Goal: Task Accomplishment & Management: Complete application form

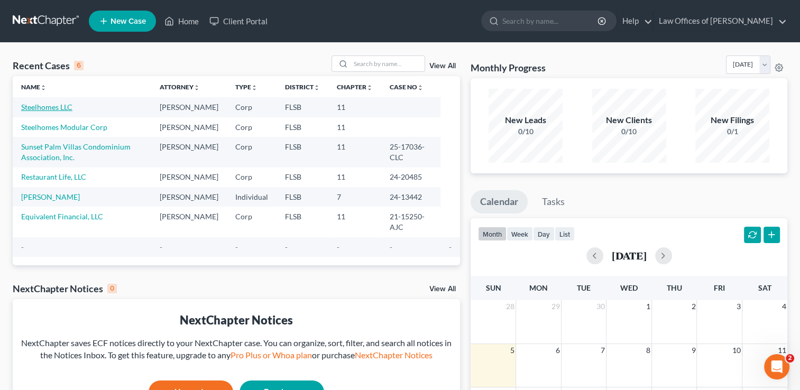
click at [56, 106] on link "Steelhomes LLC" at bounding box center [46, 107] width 51 height 9
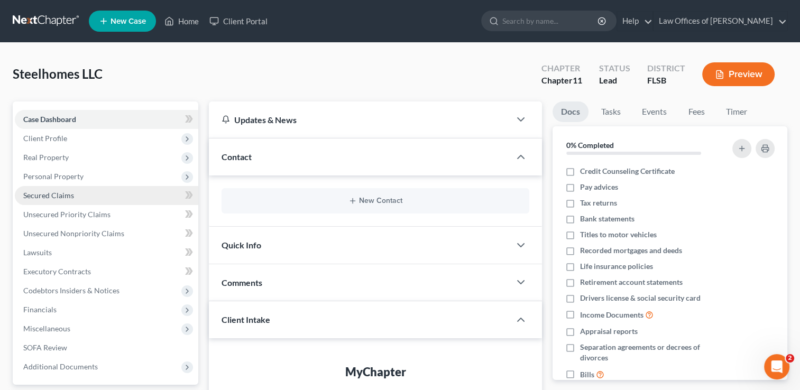
click at [79, 196] on link "Secured Claims" at bounding box center [106, 195] width 183 height 19
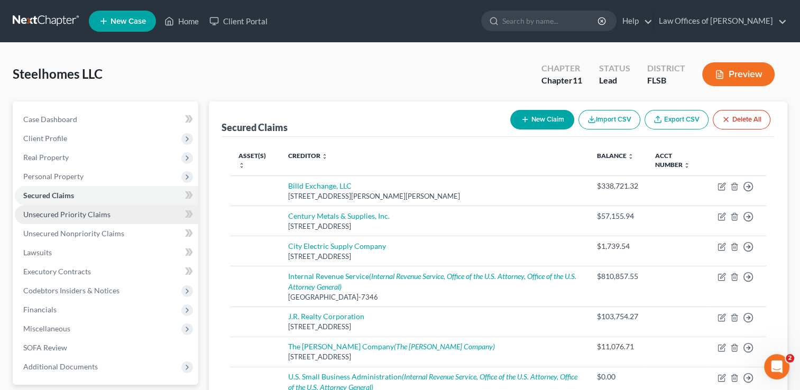
click at [67, 217] on span "Unsecured Priority Claims" at bounding box center [66, 214] width 87 height 9
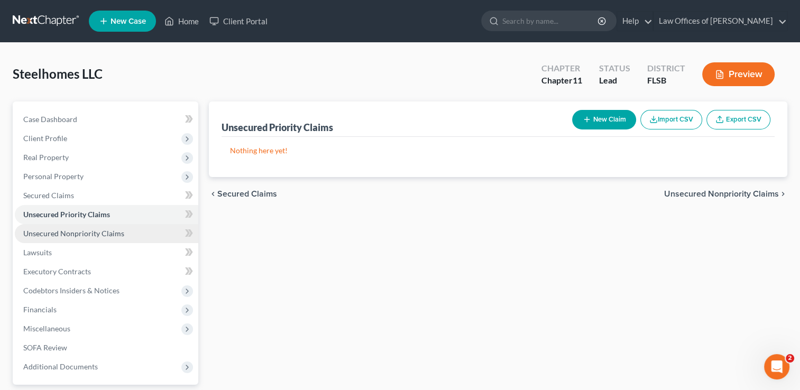
click at [63, 238] on link "Unsecured Nonpriority Claims" at bounding box center [106, 233] width 183 height 19
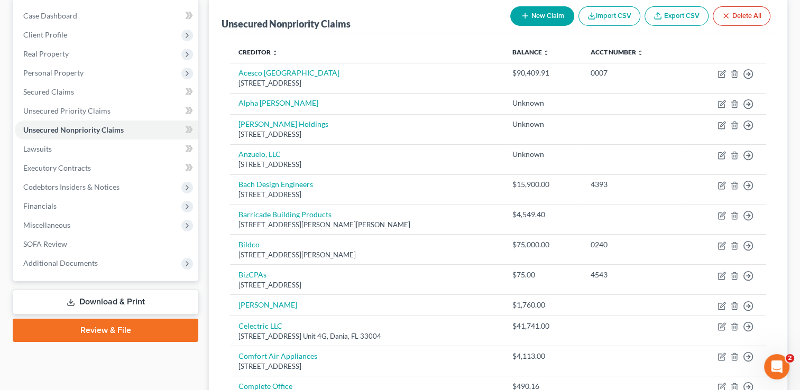
scroll to position [97, 0]
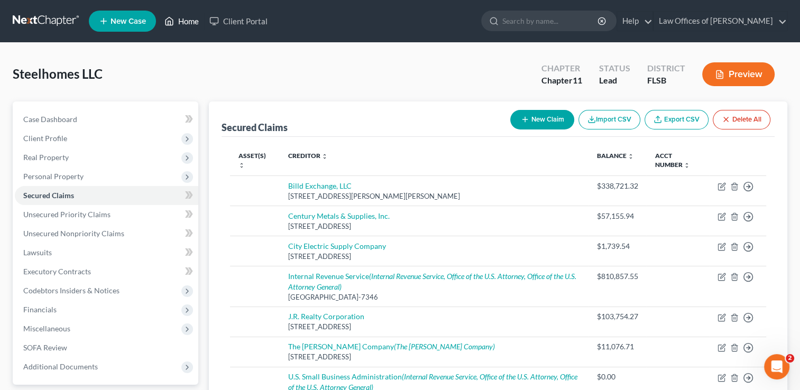
click at [183, 22] on link "Home" at bounding box center [181, 21] width 45 height 19
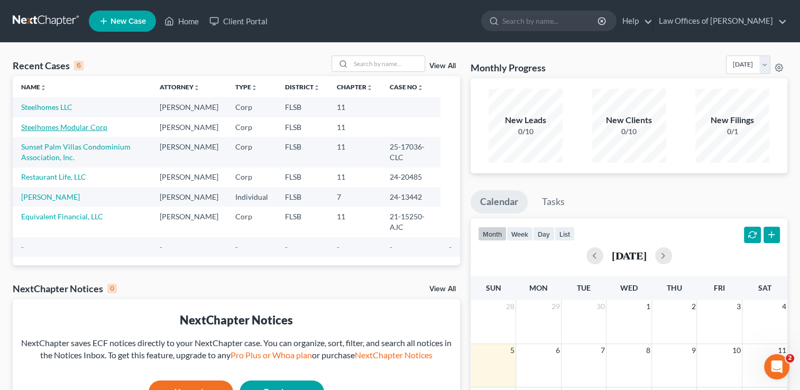
click at [95, 132] on link "Steelhomes Modular Corp" at bounding box center [64, 127] width 86 height 9
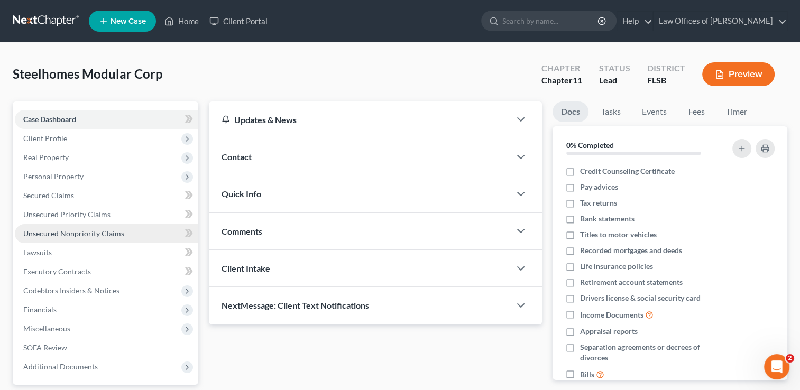
click at [72, 229] on span "Unsecured Nonpriority Claims" at bounding box center [73, 233] width 101 height 9
click at [64, 231] on span "Unsecured Nonpriority Claims" at bounding box center [73, 233] width 101 height 9
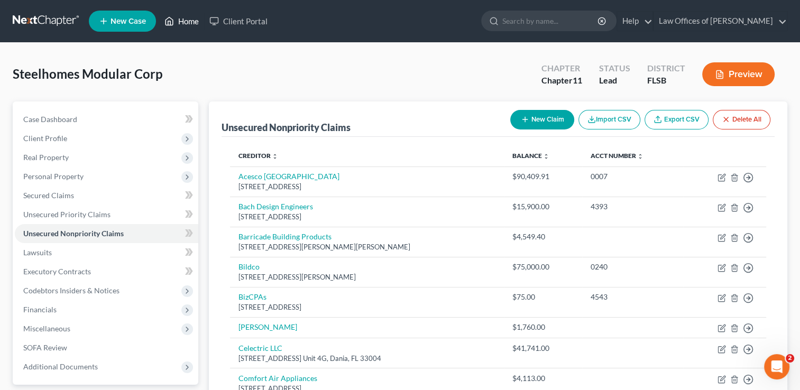
click at [187, 20] on link "Home" at bounding box center [181, 21] width 45 height 19
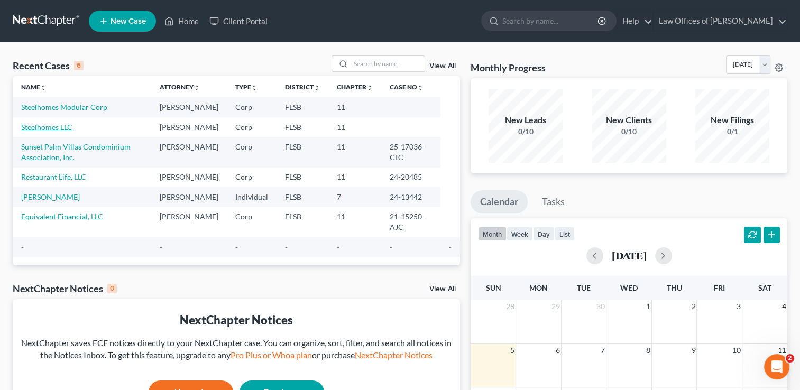
click at [58, 132] on link "Steelhomes LLC" at bounding box center [46, 127] width 51 height 9
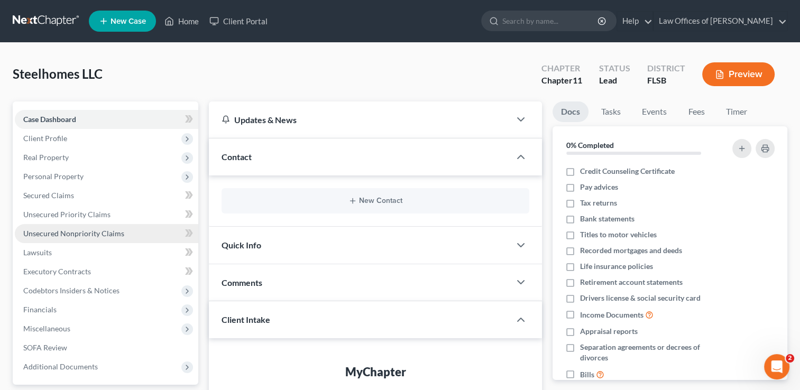
click at [72, 234] on span "Unsecured Nonpriority Claims" at bounding box center [73, 233] width 101 height 9
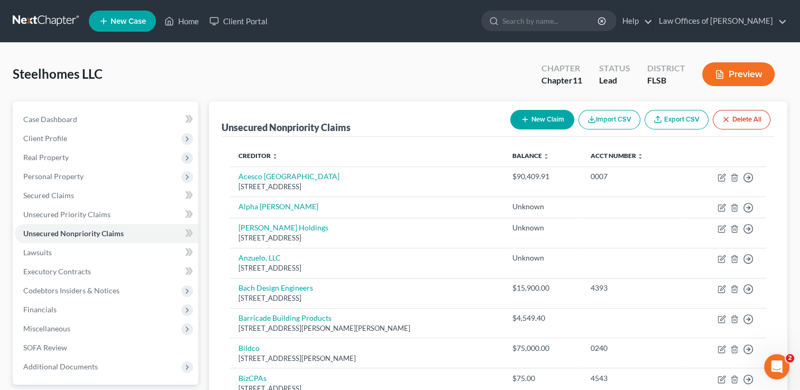
click at [755, 81] on button "Preview" at bounding box center [738, 74] width 72 height 24
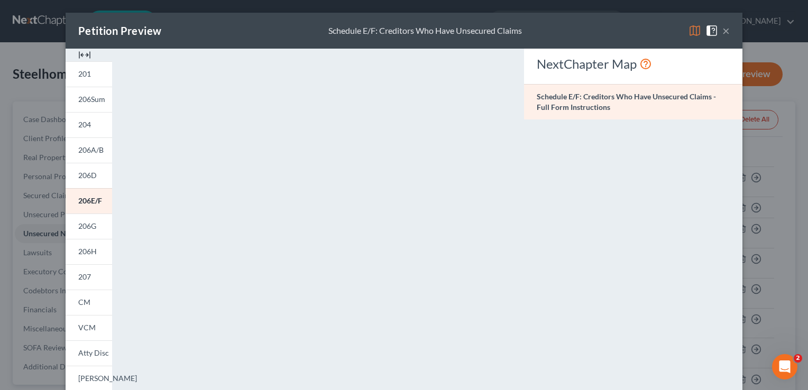
click at [722, 30] on button "×" at bounding box center [725, 30] width 7 height 13
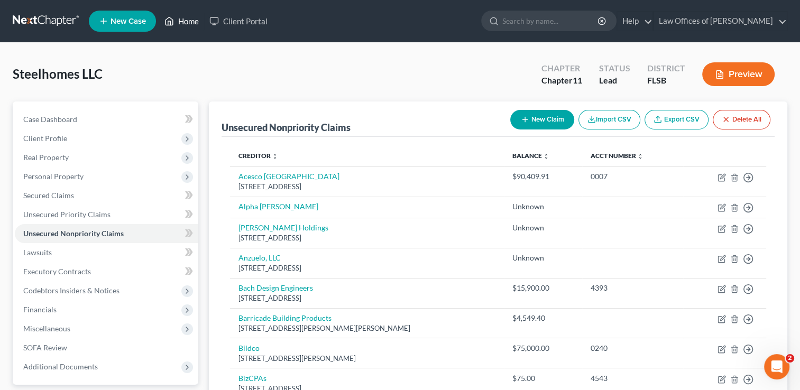
click at [191, 20] on link "Home" at bounding box center [181, 21] width 45 height 19
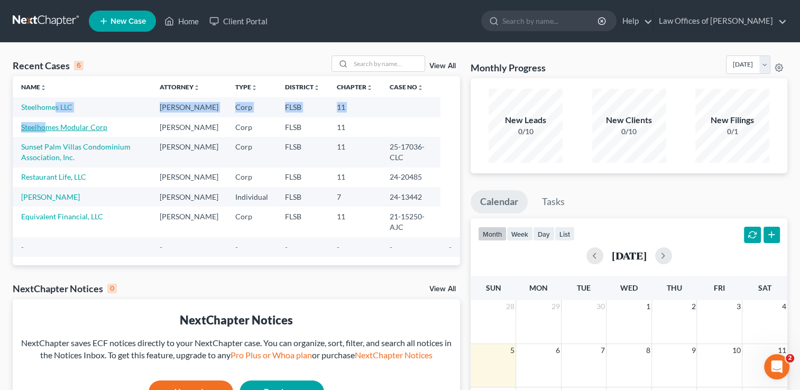
drag, startPoint x: 55, startPoint y: 113, endPoint x: 48, endPoint y: 137, distance: 24.8
click at [48, 137] on tbody "Steelhomes LLC [PERSON_NAME] Corp FLSB 11 Steelhomes Modular Corp [PERSON_NAME]…" at bounding box center [236, 177] width 447 height 160
click at [48, 132] on link "Steelhomes Modular Corp" at bounding box center [64, 127] width 86 height 9
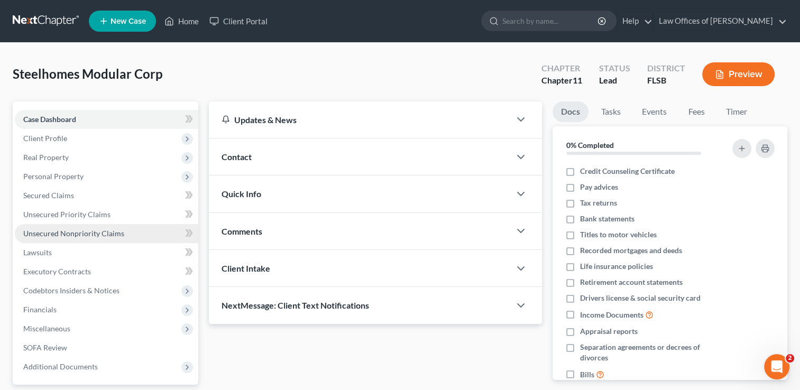
click at [79, 236] on span "Unsecured Nonpriority Claims" at bounding box center [73, 233] width 101 height 9
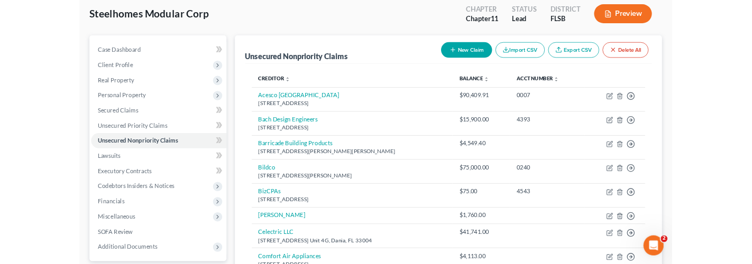
scroll to position [59, 0]
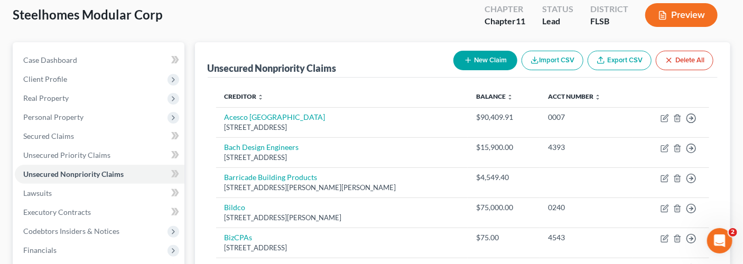
click at [443, 23] on div "Steelhomes Modular Corp Upgraded Chapter Chapter 11 Status Lead District FLSB P…" at bounding box center [372, 19] width 718 height 46
click at [488, 57] on button "New Claim" at bounding box center [486, 61] width 64 height 20
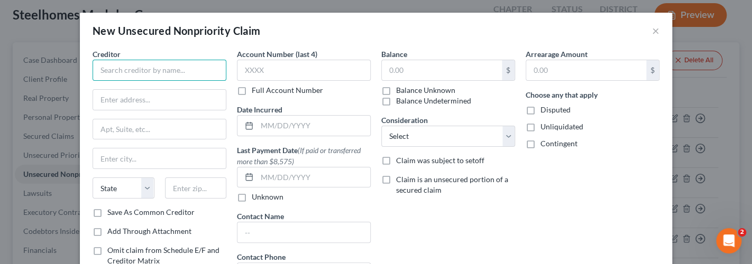
click at [189, 63] on input "text" at bounding box center [160, 70] width 134 height 21
type input "Alpha [PERSON_NAME]"
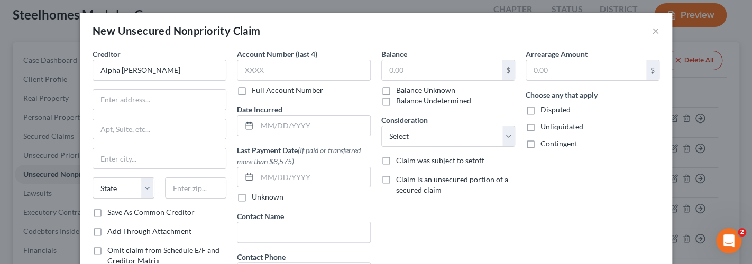
click at [396, 96] on label "Balance Undetermined" at bounding box center [433, 101] width 75 height 11
click at [400, 96] on input "Balance Undetermined" at bounding box center [403, 99] width 7 height 7
checkbox input "true"
type input "0.00"
click at [396, 90] on label "Balance Unknown" at bounding box center [425, 90] width 59 height 11
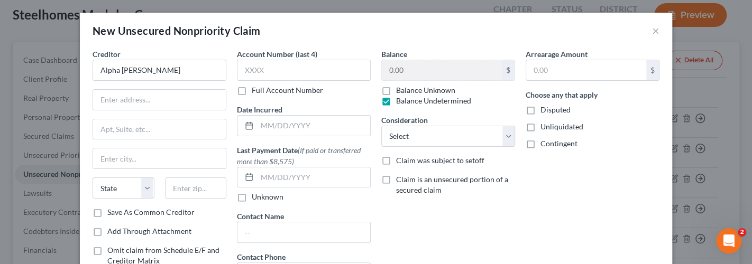
click at [400, 90] on input "Balance Unknown" at bounding box center [403, 88] width 7 height 7
checkbox input "true"
checkbox input "false"
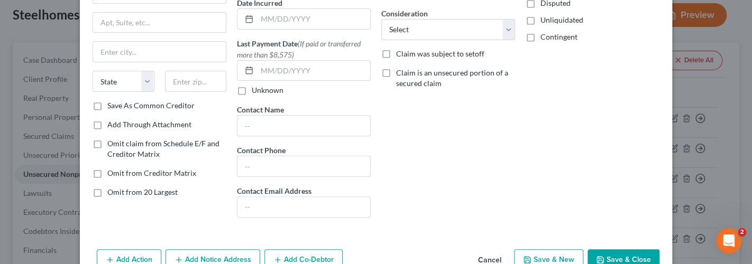
scroll to position [133, 0]
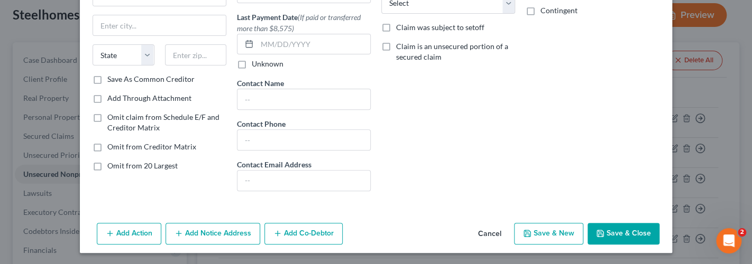
click at [560, 229] on button "Save & New" at bounding box center [548, 234] width 69 height 22
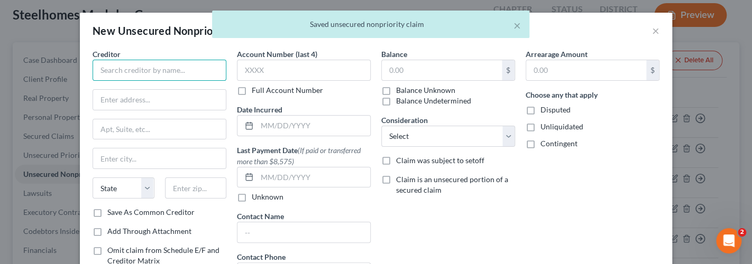
click at [148, 65] on input "text" at bounding box center [160, 70] width 134 height 21
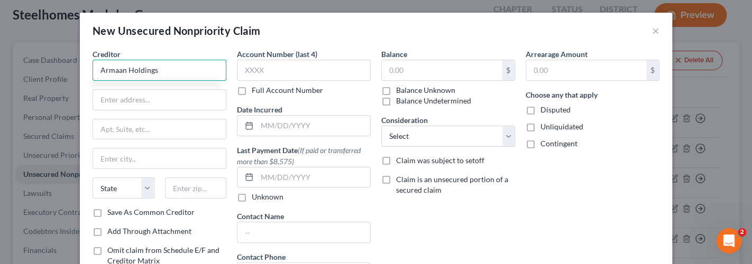
type input "Armaan Holdings"
type input "[STREET_ADDRESS]"
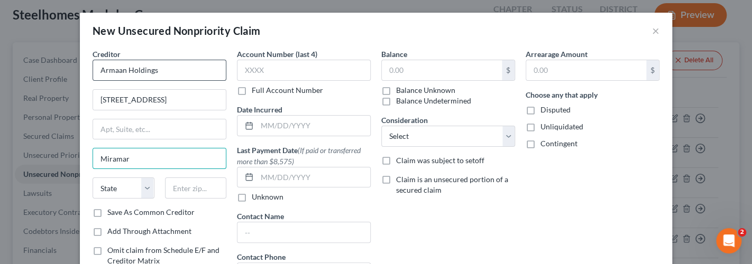
type input "Miramar"
select select "9"
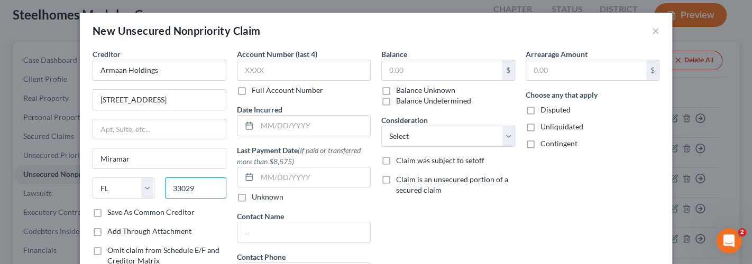
type input "33029"
click at [396, 90] on label "Balance Unknown" at bounding box center [425, 90] width 59 height 11
click at [400, 90] on input "Balance Unknown" at bounding box center [403, 88] width 7 height 7
checkbox input "true"
type input "Hollywood"
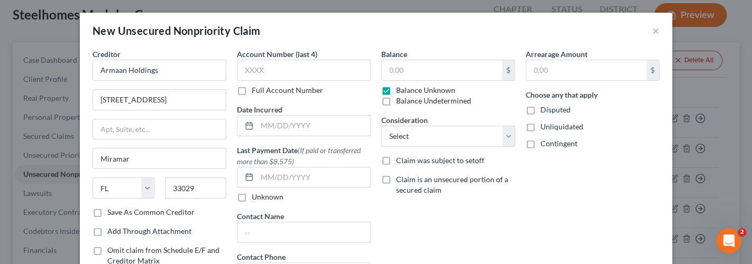
type input "0.00"
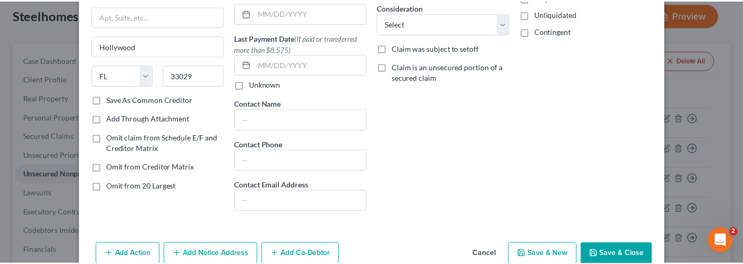
scroll to position [115, 0]
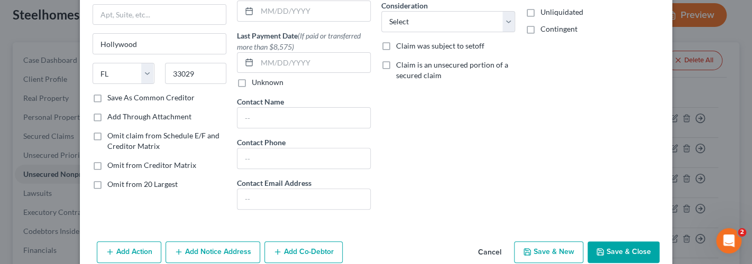
click at [556, 244] on button "Save & New" at bounding box center [548, 253] width 69 height 22
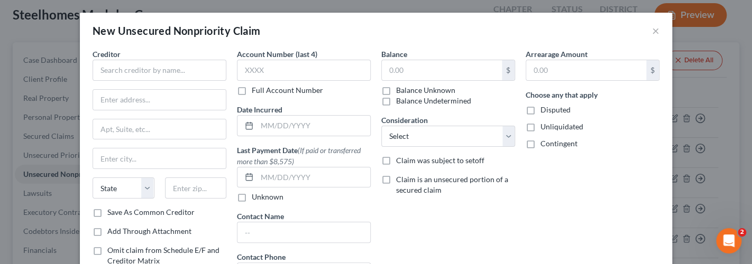
click at [607, 35] on div "New Unsecured Nonpriority Claim ×" at bounding box center [376, 31] width 592 height 36
click at [655, 30] on div "New Unsecured Nonpriority Claim ×" at bounding box center [376, 31] width 592 height 36
click at [653, 30] on button "×" at bounding box center [655, 30] width 7 height 13
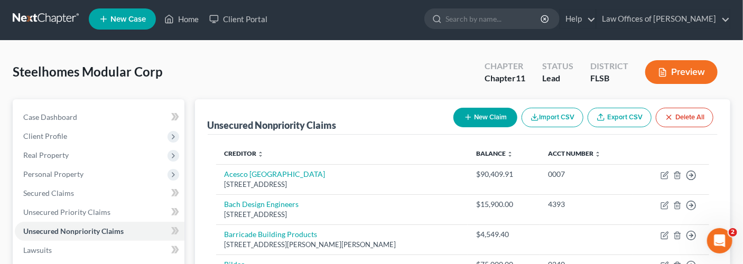
scroll to position [0, 0]
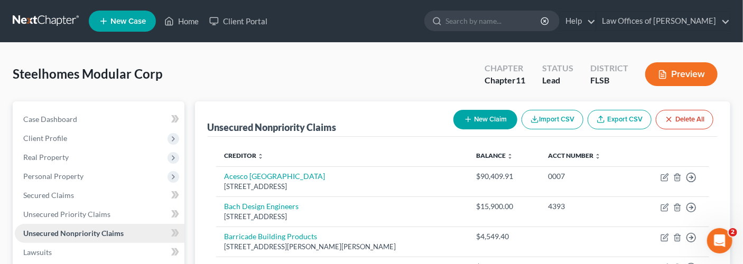
click at [99, 235] on span "Unsecured Nonpriority Claims" at bounding box center [73, 233] width 100 height 9
click at [612, 42] on nav "Home New Case Client Portal Law Offices of [PERSON_NAME] [EMAIL_ADDRESS][DOMAIN…" at bounding box center [371, 21] width 743 height 42
click at [489, 117] on button "New Claim" at bounding box center [486, 120] width 64 height 20
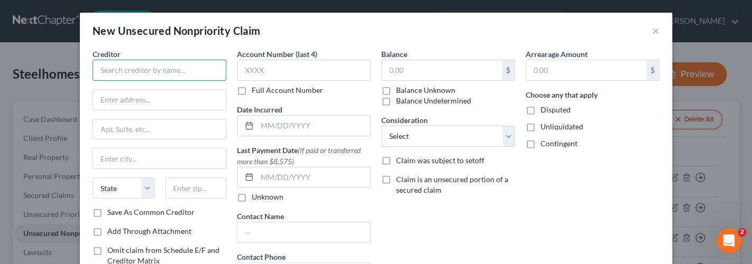
click at [176, 65] on input "text" at bounding box center [160, 70] width 134 height 21
type input "Anzuelo, LLC"
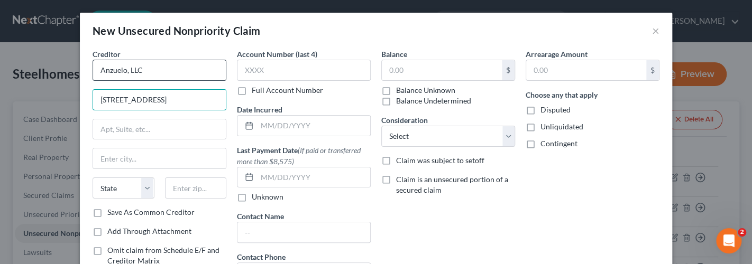
type input "[STREET_ADDRESS]"
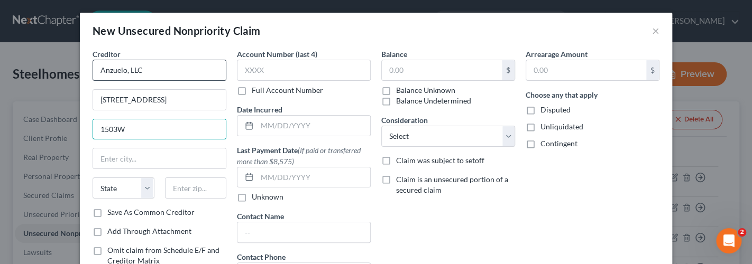
type input "1503W"
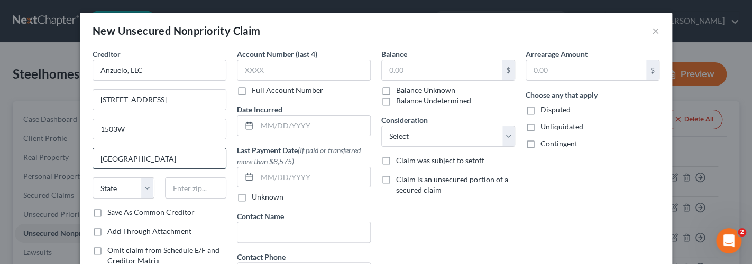
click at [167, 158] on input "[GEOGRAPHIC_DATA]" at bounding box center [159, 159] width 133 height 20
type input "Hallandale"
select select "9"
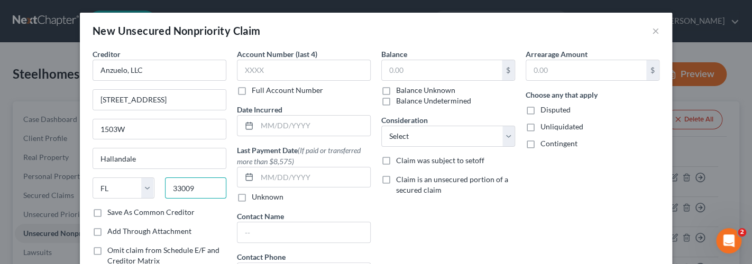
type input "33009"
click at [396, 92] on label "Balance Unknown" at bounding box center [425, 90] width 59 height 11
click at [400, 92] on input "Balance Unknown" at bounding box center [403, 88] width 7 height 7
checkbox input "true"
type input "0.00"
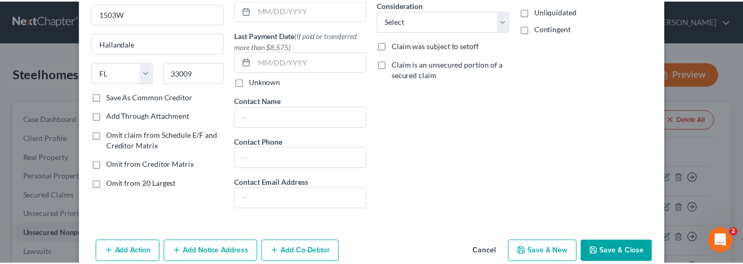
scroll to position [133, 0]
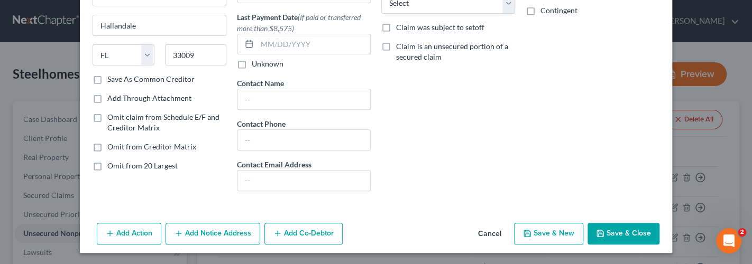
click at [615, 233] on button "Save & Close" at bounding box center [623, 234] width 72 height 22
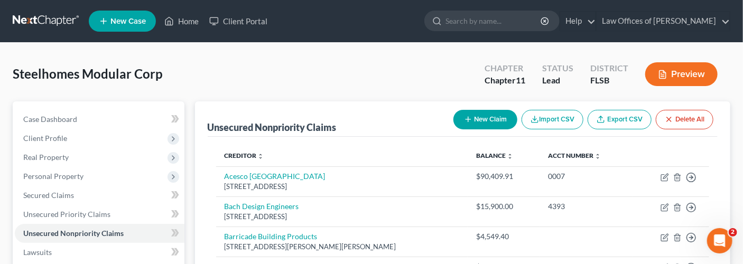
click at [368, 12] on ul "New Case Home Client Portal - No Result - See all results Or Press Enter... Hel…" at bounding box center [410, 20] width 642 height 27
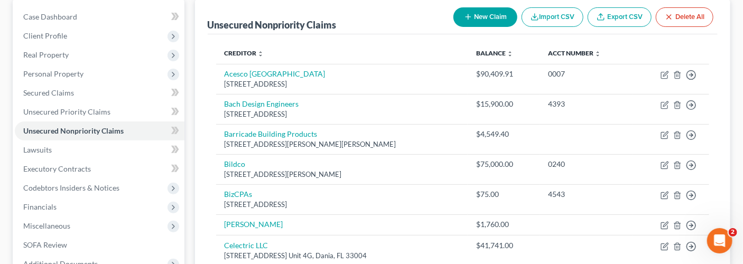
scroll to position [127, 0]
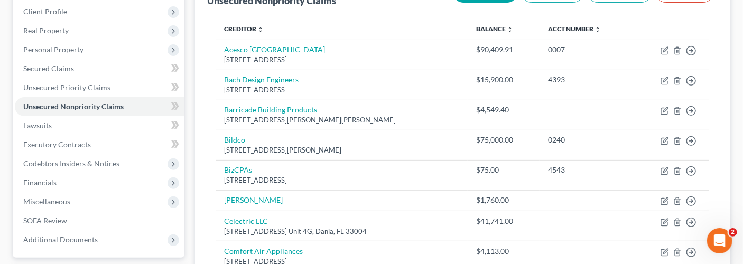
click at [440, 31] on th "Creditor expand_more expand_less unfold_more" at bounding box center [342, 29] width 252 height 21
click at [421, 25] on th "Creditor expand_more expand_less unfold_more" at bounding box center [342, 29] width 252 height 21
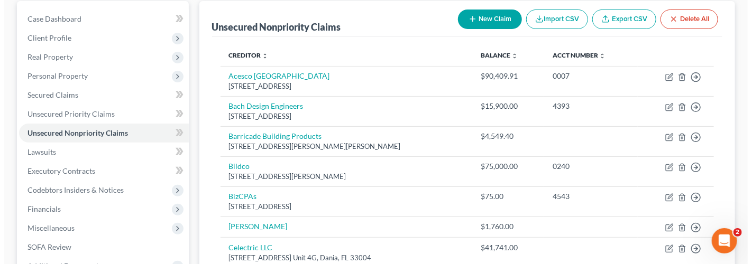
scroll to position [11, 0]
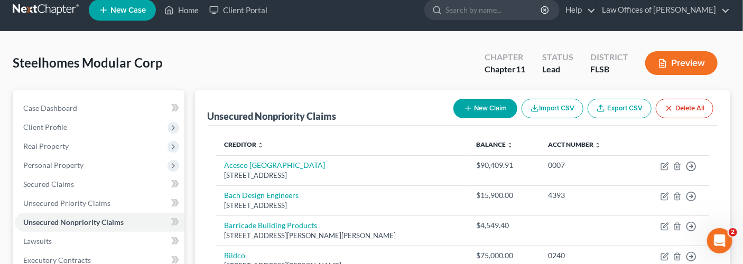
click at [501, 107] on button "New Claim" at bounding box center [486, 109] width 64 height 20
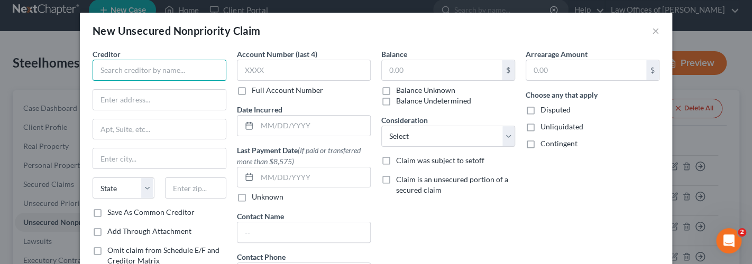
click at [107, 68] on input "text" at bounding box center [160, 70] width 134 height 21
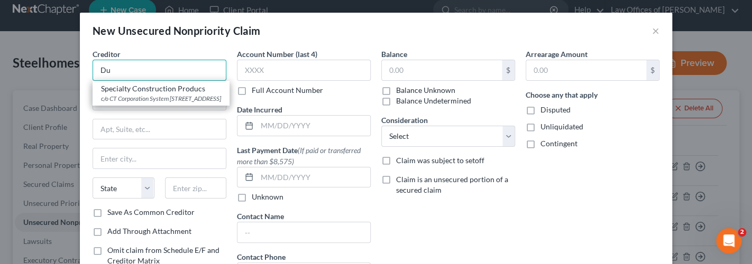
type input "D"
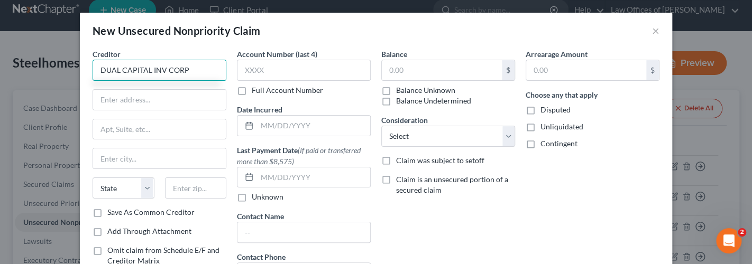
type input "DUAL CAPITAL INV CORP"
type input "[STREET_ADDRESS]"
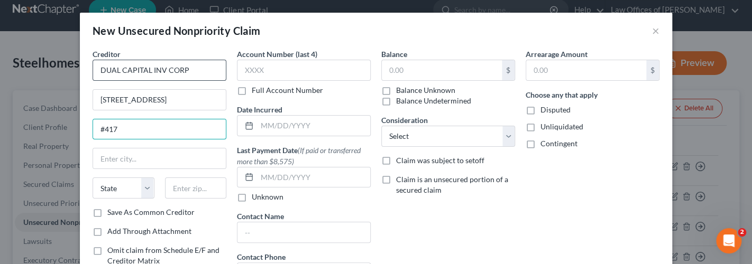
type input "#417"
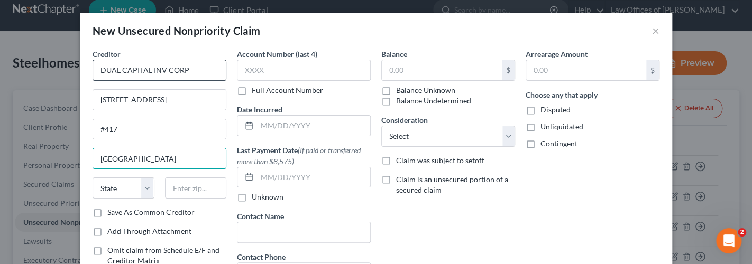
type input "[GEOGRAPHIC_DATA]"
select select "9"
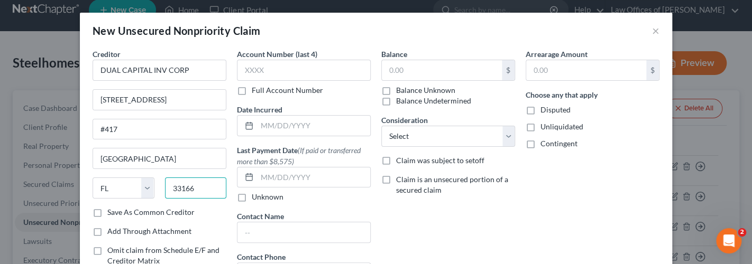
type input "33166"
click at [396, 89] on label "Balance Unknown" at bounding box center [425, 90] width 59 height 11
click at [400, 89] on input "Balance Unknown" at bounding box center [403, 88] width 7 height 7
checkbox input "true"
type input "0.00"
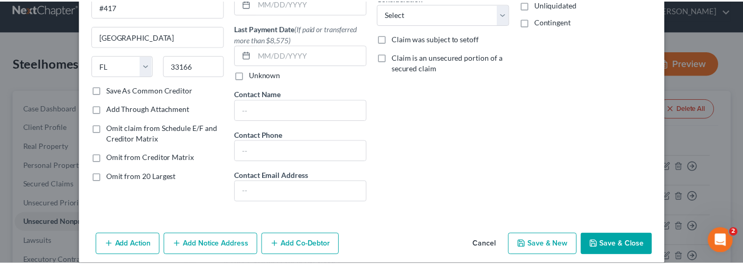
scroll to position [133, 0]
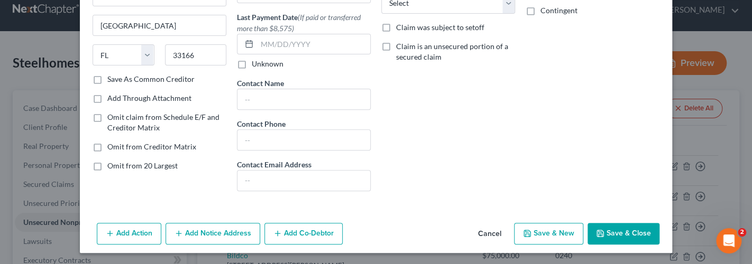
click at [615, 229] on button "Save & Close" at bounding box center [623, 234] width 72 height 22
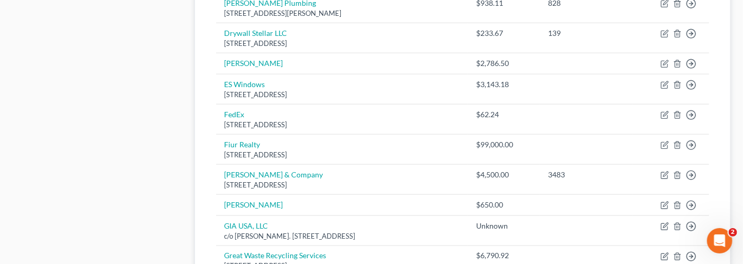
scroll to position [535, 0]
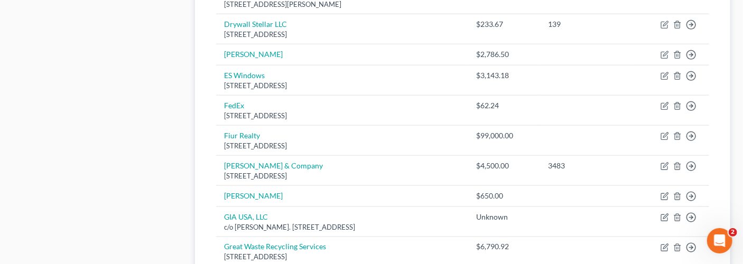
click at [140, 24] on div "Case Dashboard Payments Invoices Payments Payments Credit Report Client Profile" at bounding box center [98, 130] width 182 height 1127
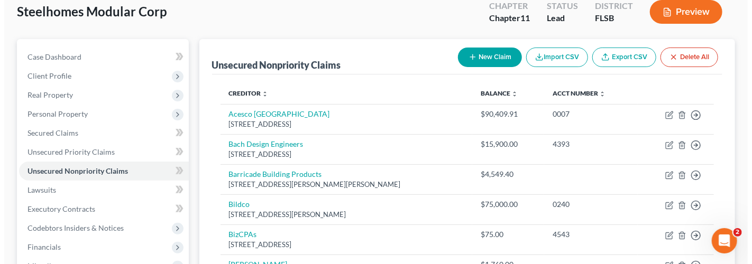
scroll to position [60, 0]
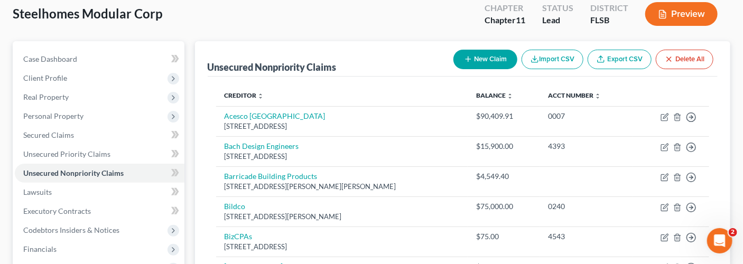
click at [478, 56] on button "New Claim" at bounding box center [486, 60] width 64 height 20
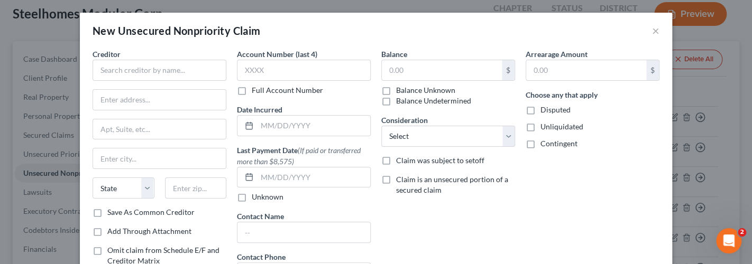
click at [206, 57] on div "Creditor *" at bounding box center [160, 65] width 134 height 32
click at [199, 64] on input "text" at bounding box center [160, 70] width 134 height 21
type input "GIA USA, LLC"
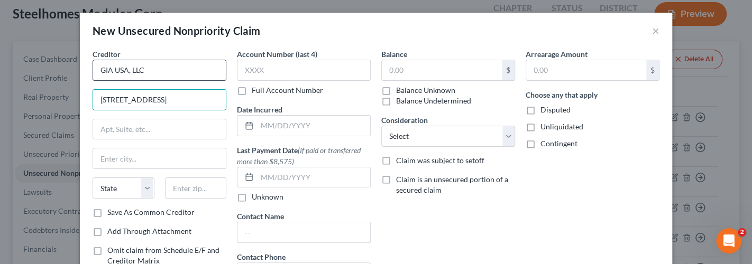
type input "[STREET_ADDRESS]"
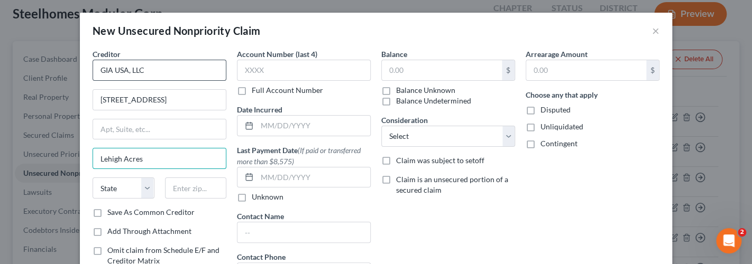
type input "Lehigh Acres"
select select "9"
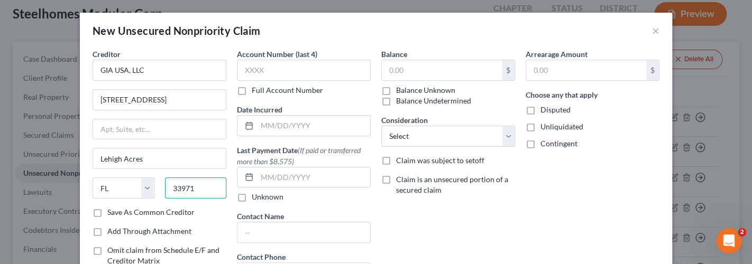
type input "33971"
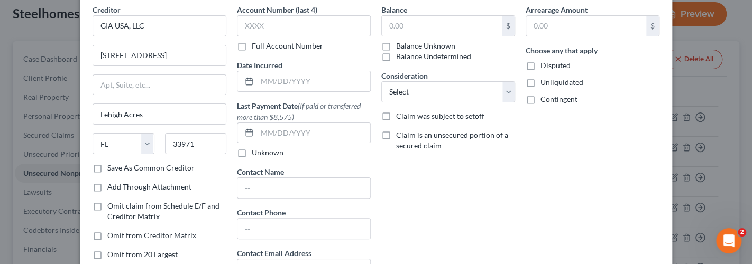
scroll to position [20, 0]
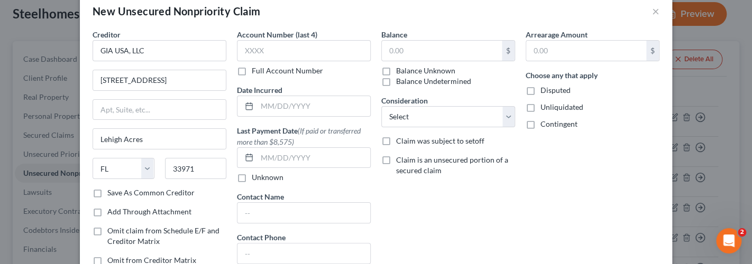
click at [396, 70] on label "Balance Unknown" at bounding box center [425, 71] width 59 height 11
click at [400, 70] on input "Balance Unknown" at bounding box center [403, 69] width 7 height 7
checkbox input "true"
type input "0.00"
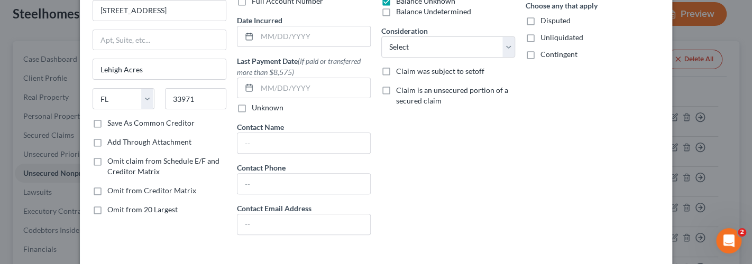
scroll to position [133, 0]
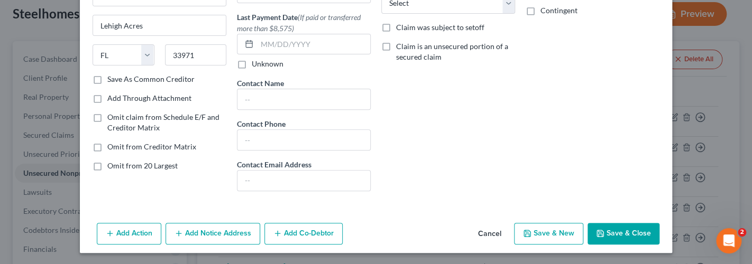
click at [554, 228] on button "Save & New" at bounding box center [548, 234] width 69 height 22
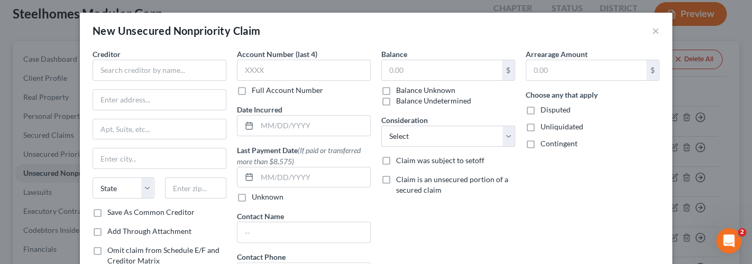
click at [555, 22] on div "New Unsecured Nonpriority Claim ×" at bounding box center [376, 31] width 592 height 36
click at [144, 69] on input "text" at bounding box center [160, 70] width 134 height 21
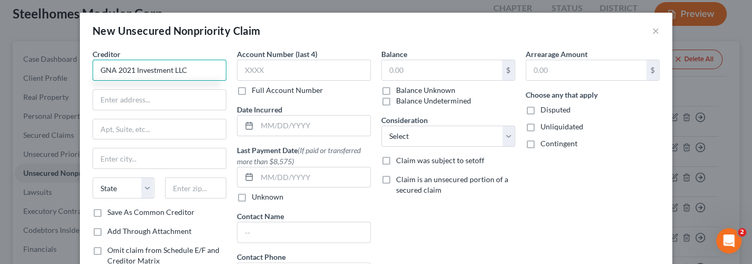
type input "GNA 2021 Investment LLC"
click at [396, 89] on label "Balance Unknown" at bounding box center [425, 90] width 59 height 11
click at [400, 89] on input "Balance Unknown" at bounding box center [403, 88] width 7 height 7
checkbox input "true"
type input "0.00"
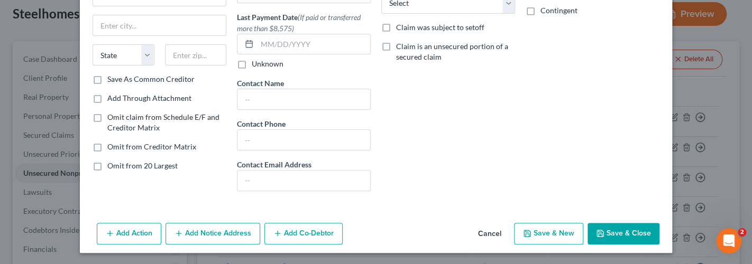
click at [641, 226] on button "Save & Close" at bounding box center [623, 234] width 72 height 22
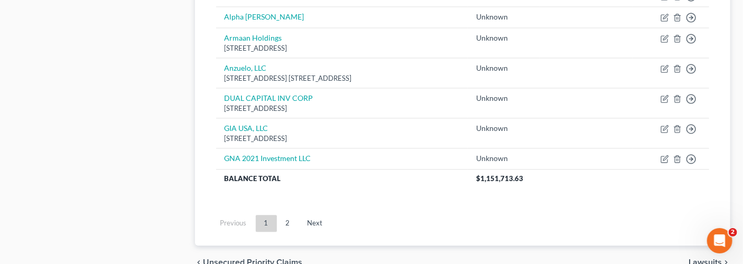
scroll to position [1014, 0]
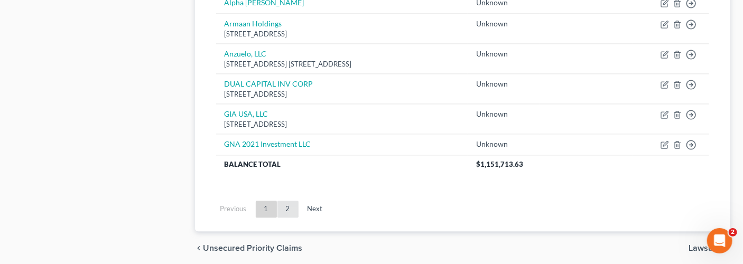
click at [288, 202] on link "2" at bounding box center [288, 209] width 21 height 17
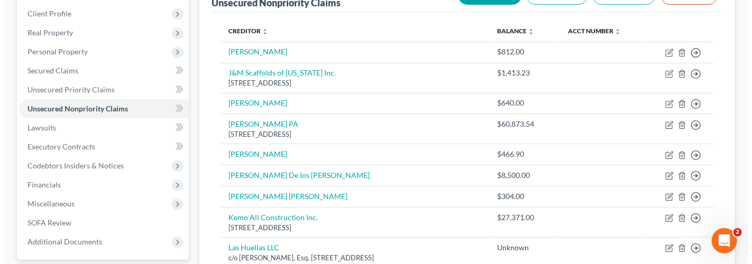
scroll to position [95, 0]
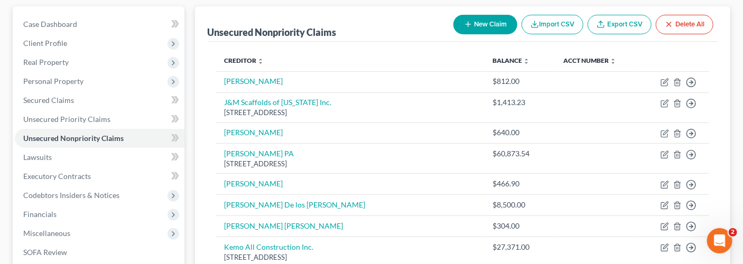
click at [482, 24] on button "New Claim" at bounding box center [486, 25] width 64 height 20
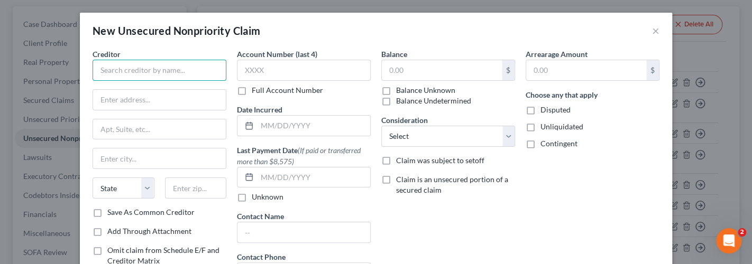
click at [169, 73] on input "text" at bounding box center [160, 70] width 134 height 21
type input "Journey C&D Group"
type input "[STREET_ADDRESS]"
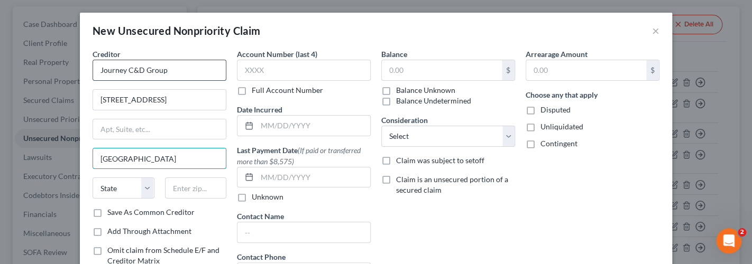
type input "[GEOGRAPHIC_DATA]"
select select "9"
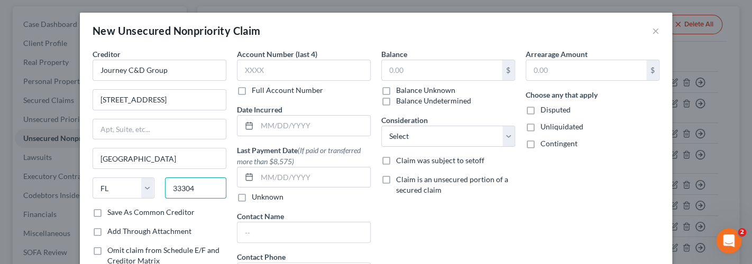
type input "33304"
click at [396, 90] on label "Balance Unknown" at bounding box center [425, 90] width 59 height 11
click at [400, 90] on input "Balance Unknown" at bounding box center [403, 88] width 7 height 7
checkbox input "true"
type input "0.00"
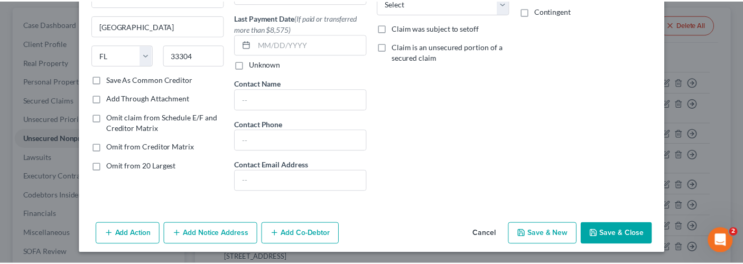
scroll to position [133, 0]
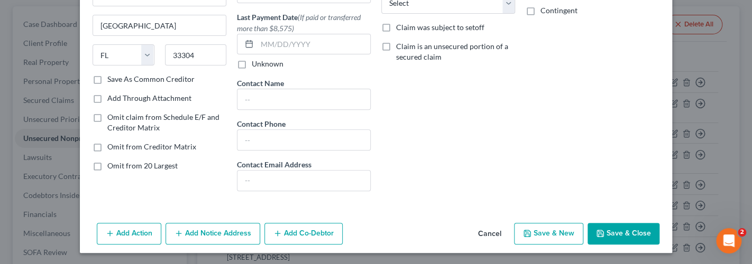
click at [616, 234] on button "Save & Close" at bounding box center [623, 234] width 72 height 22
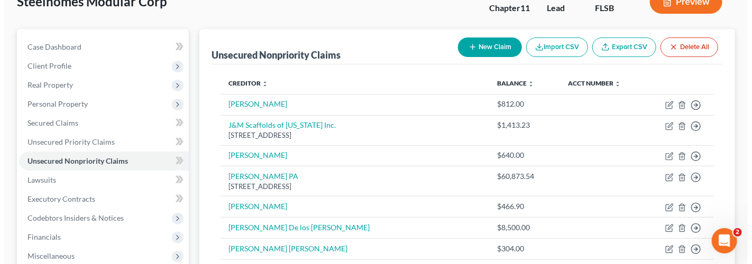
scroll to position [0, 0]
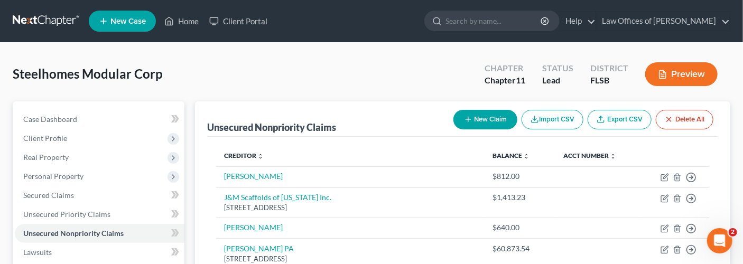
click at [481, 121] on button "New Claim" at bounding box center [486, 120] width 64 height 20
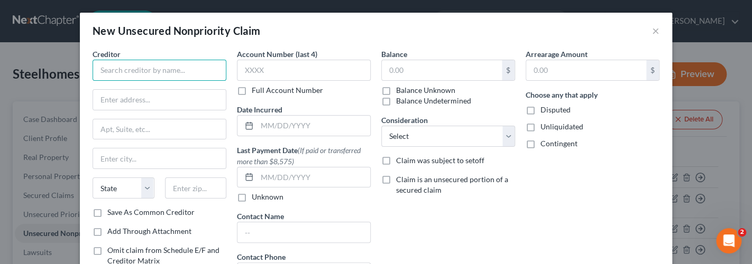
click at [140, 72] on input "text" at bounding box center [160, 70] width 134 height 21
type input "PES"
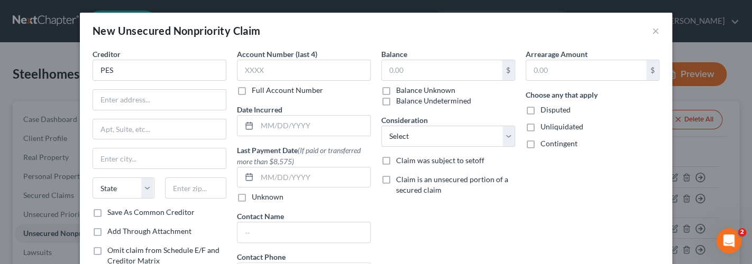
click at [396, 90] on label "Balance Unknown" at bounding box center [425, 90] width 59 height 11
click at [400, 90] on input "Balance Unknown" at bounding box center [403, 88] width 7 height 7
checkbox input "true"
type input "0.00"
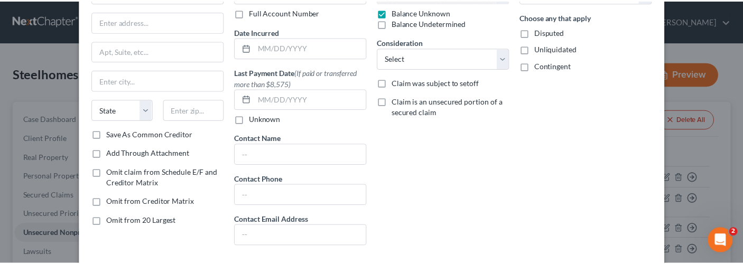
scroll to position [133, 0]
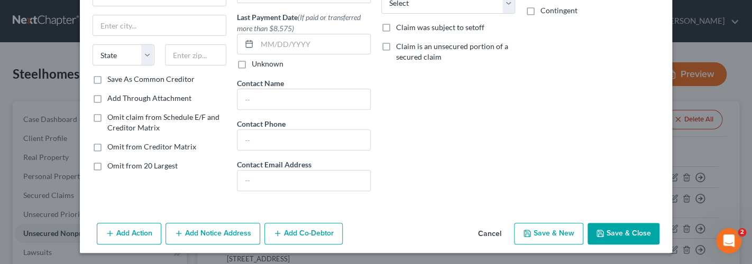
click at [630, 230] on button "Save & Close" at bounding box center [623, 234] width 72 height 22
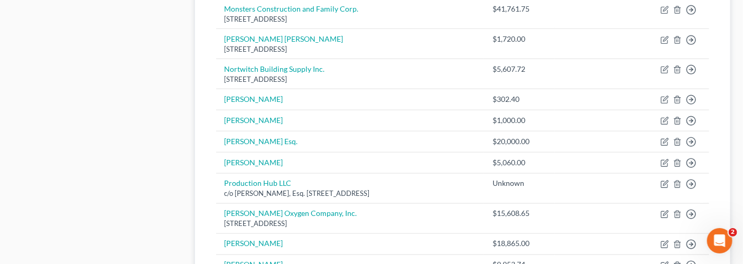
scroll to position [586, 0]
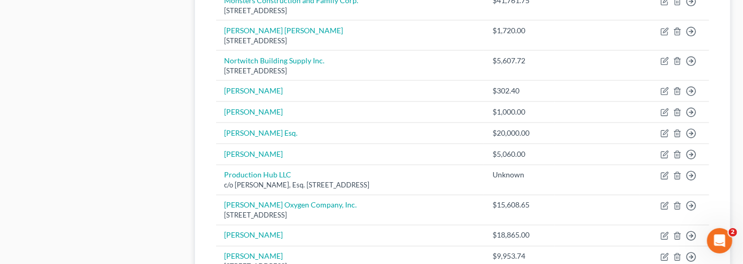
click at [721, 255] on div "Unsecured Nonpriority Claims New Claim Import CSV Export CSV Delete All Credito…" at bounding box center [463, 5] width 536 height 978
click at [159, 54] on div "Case Dashboard Payments Invoices Payments Payments Credit Report Client Profile" at bounding box center [98, 22] width 182 height 1012
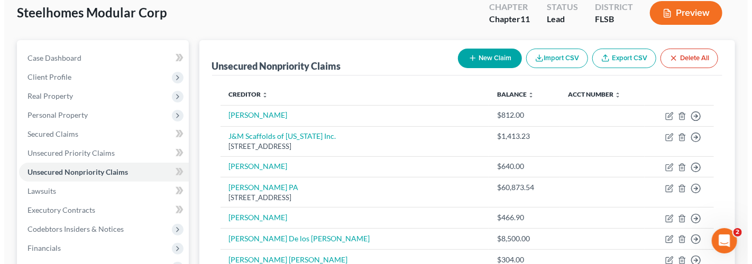
scroll to position [7, 0]
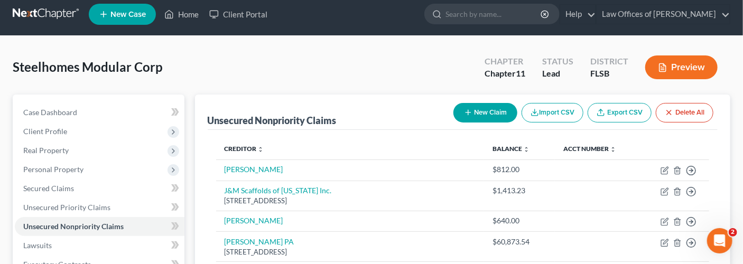
click at [471, 105] on button "New Claim" at bounding box center [486, 113] width 64 height 20
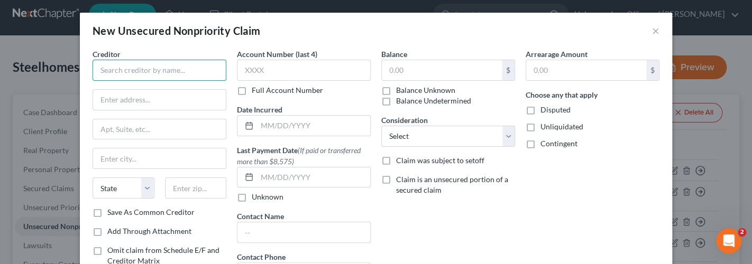
click at [189, 67] on input "text" at bounding box center [160, 70] width 134 height 21
type input "Production Hub LLC"
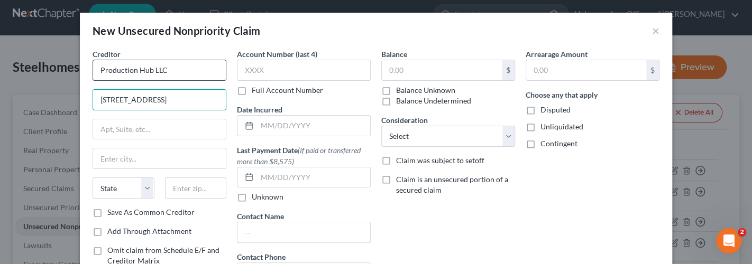
type input "[STREET_ADDRESS]"
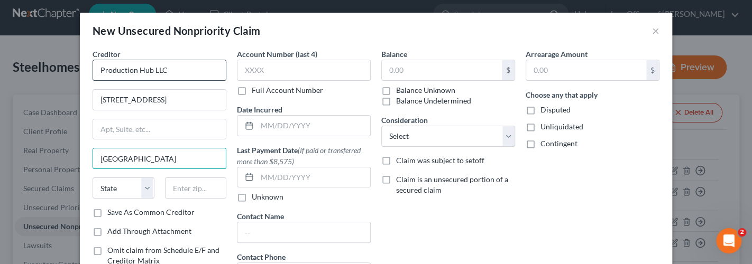
type input "[GEOGRAPHIC_DATA]"
select select "9"
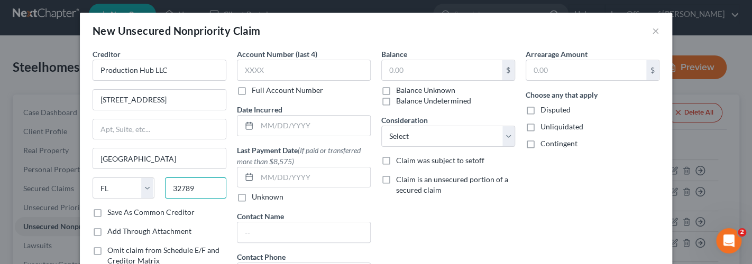
type input "32789"
click at [396, 92] on label "Balance Unknown" at bounding box center [425, 90] width 59 height 11
click at [400, 92] on input "Balance Unknown" at bounding box center [403, 88] width 7 height 7
checkbox input "true"
type input "0.00"
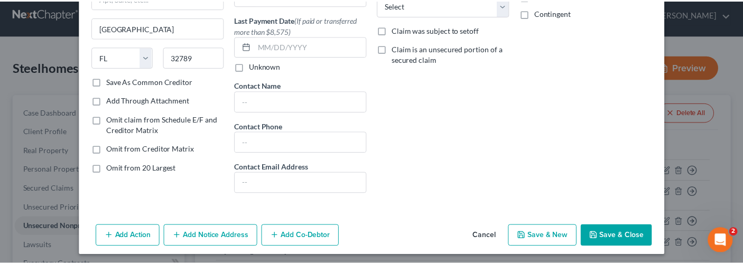
scroll to position [133, 0]
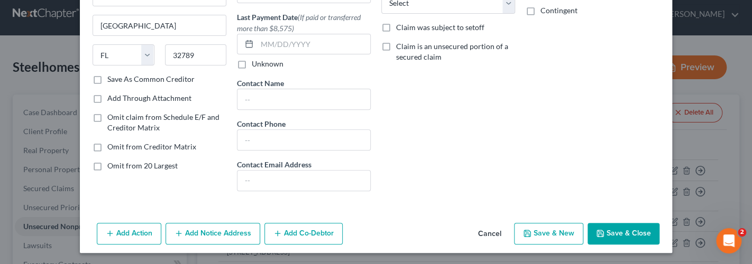
click at [618, 236] on button "Save & Close" at bounding box center [623, 234] width 72 height 22
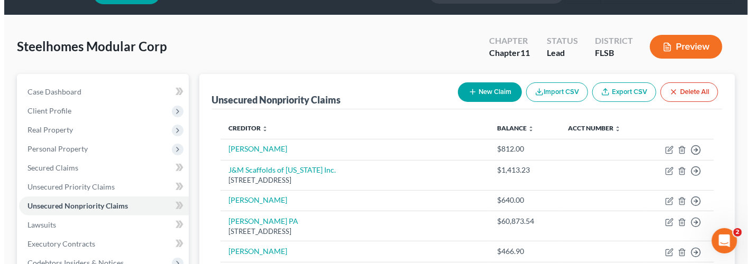
scroll to position [0, 0]
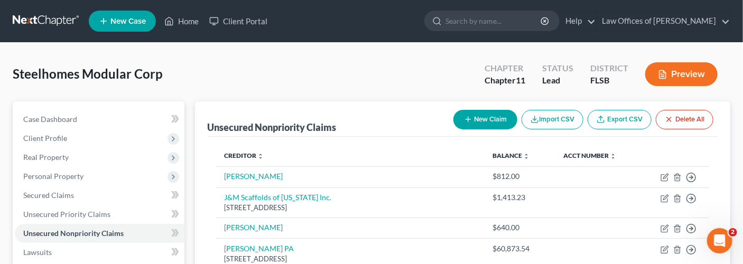
click at [490, 115] on button "New Claim" at bounding box center [486, 120] width 64 height 20
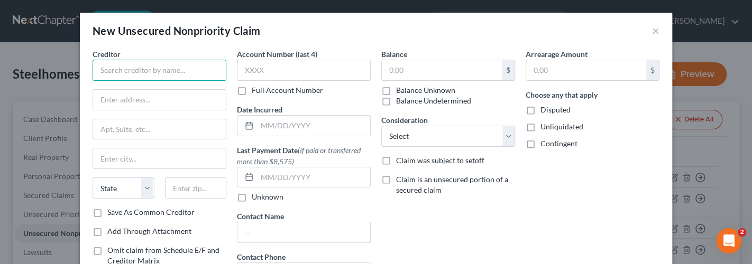
click at [153, 63] on input "text" at bounding box center [160, 70] width 134 height 21
type input "Sky Hi Managment"
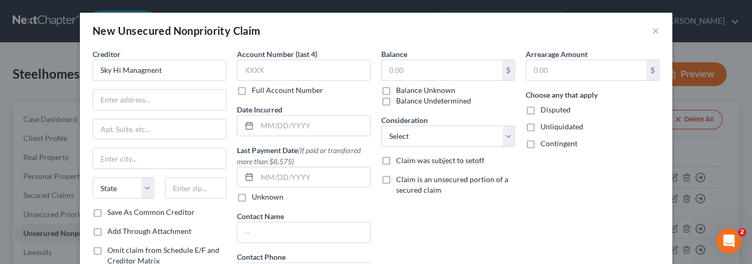
click at [396, 91] on label "Balance Unknown" at bounding box center [425, 90] width 59 height 11
click at [400, 91] on input "Balance Unknown" at bounding box center [403, 88] width 7 height 7
checkbox input "true"
type input "0.00"
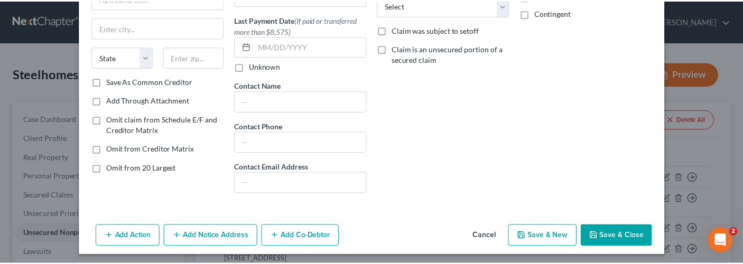
scroll to position [133, 0]
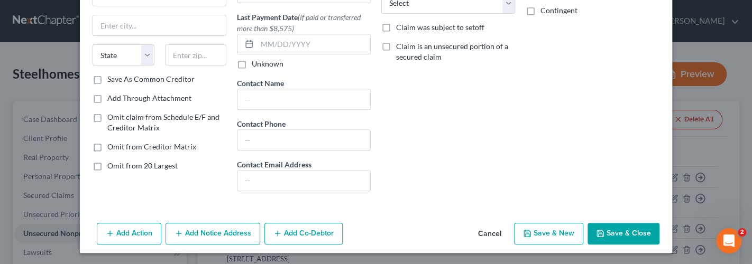
click at [605, 236] on button "Save & Close" at bounding box center [623, 234] width 72 height 22
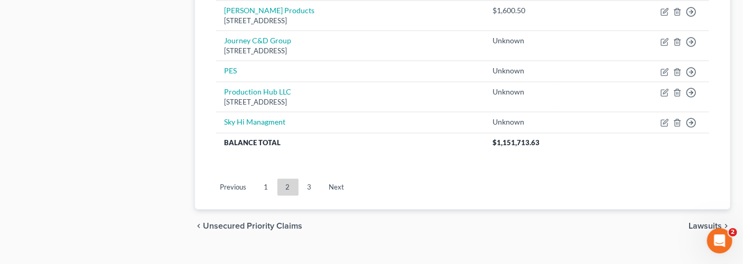
scroll to position [939, 0]
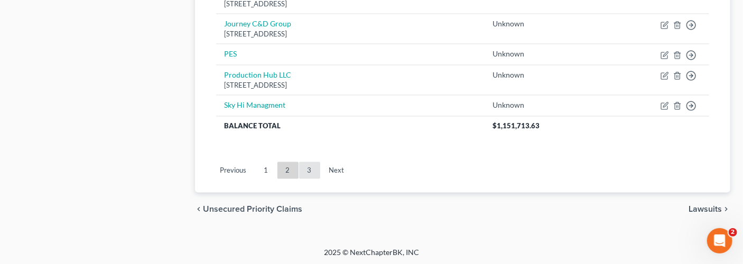
click at [311, 163] on link "3" at bounding box center [309, 170] width 21 height 17
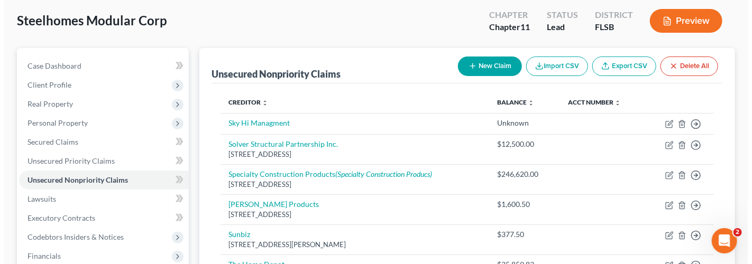
scroll to position [0, 0]
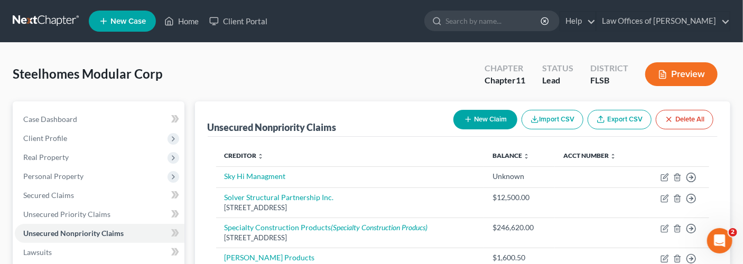
click at [488, 114] on button "New Claim" at bounding box center [486, 120] width 64 height 20
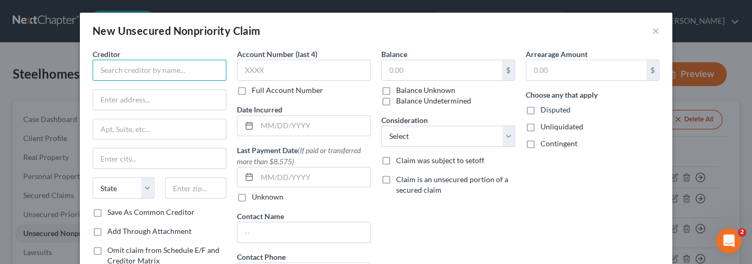
click at [180, 70] on input "text" at bounding box center [160, 70] width 134 height 21
type input "D"
type input "[PERSON_NAME] & Co., LLC"
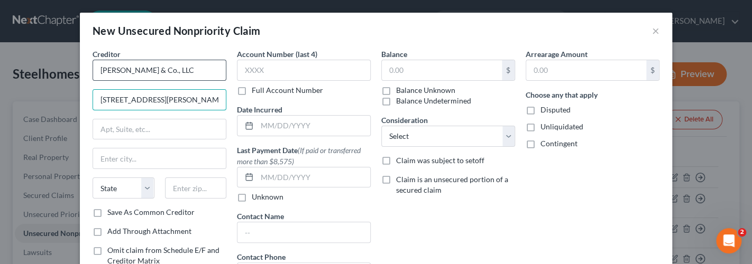
type input "[STREET_ADDRESS][PERSON_NAME]"
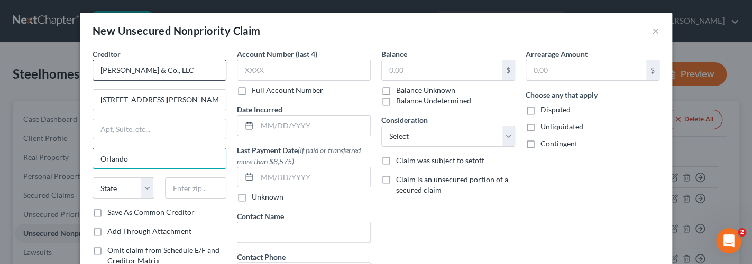
type input "Orlando"
select select "9"
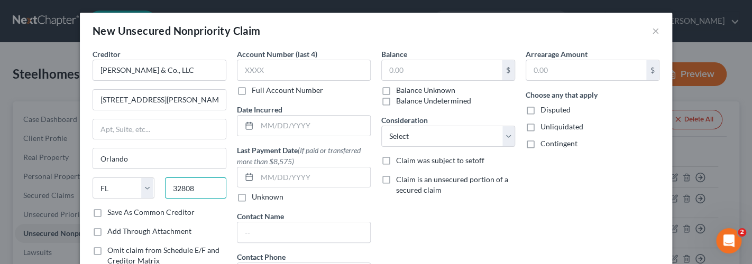
type input "32808"
click at [396, 88] on label "Balance Unknown" at bounding box center [425, 90] width 59 height 11
click at [400, 88] on input "Balance Unknown" at bounding box center [403, 88] width 7 height 7
checkbox input "true"
type input "0.00"
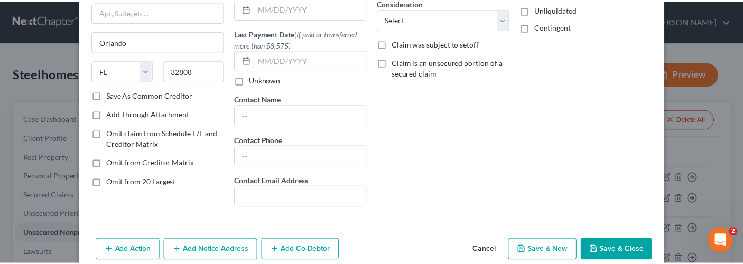
scroll to position [133, 0]
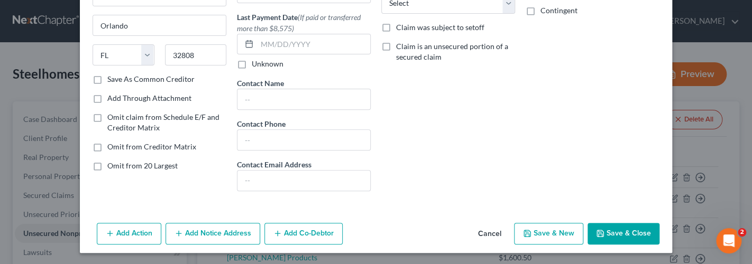
click at [620, 231] on button "Save & Close" at bounding box center [623, 234] width 72 height 22
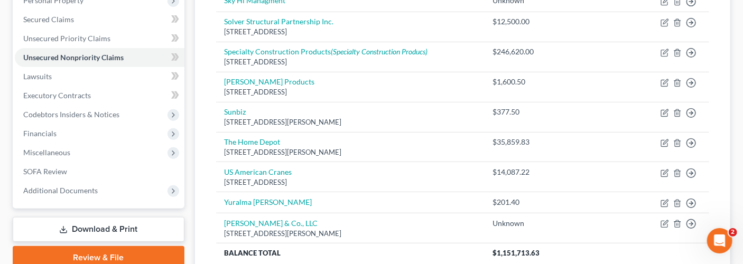
scroll to position [178, 0]
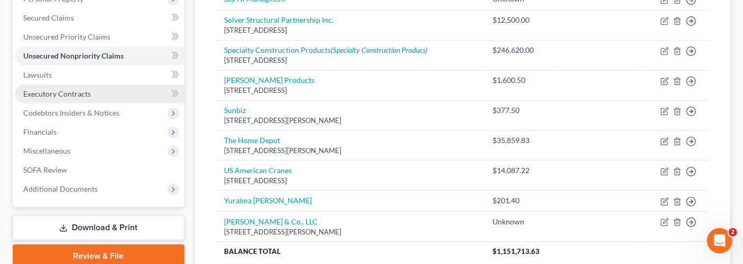
click at [87, 90] on span "Executory Contracts" at bounding box center [57, 93] width 68 height 9
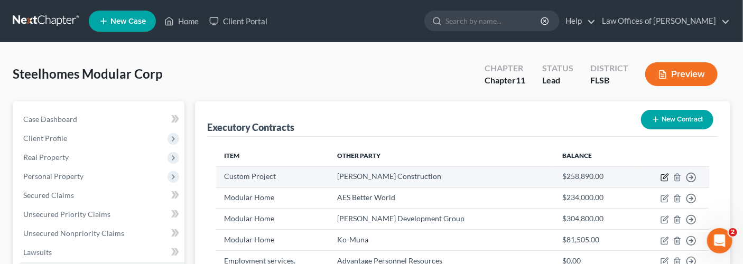
click at [668, 177] on icon "button" at bounding box center [665, 177] width 8 height 8
select select "2"
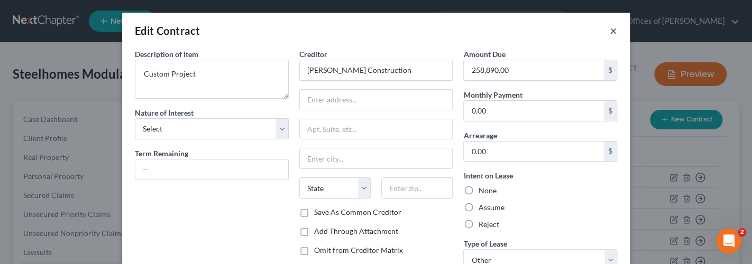
click at [609, 30] on button "×" at bounding box center [612, 30] width 7 height 13
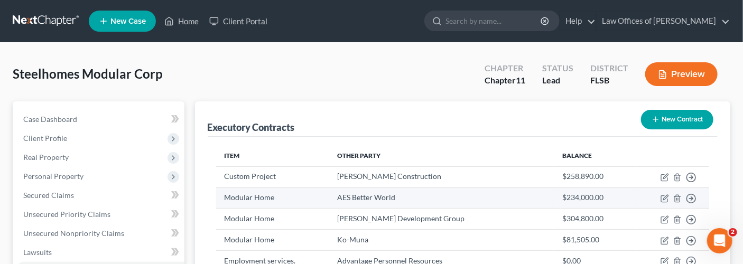
click at [664, 193] on td "Move to D Move to E Move to F Move to Notice Only" at bounding box center [672, 198] width 73 height 21
click at [664, 200] on icon "button" at bounding box center [665, 199] width 8 height 8
select select "2"
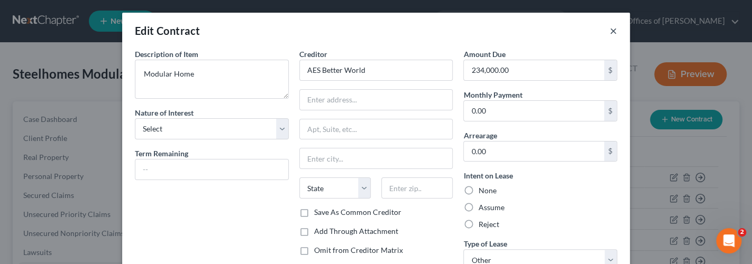
click at [609, 33] on button "×" at bounding box center [612, 30] width 7 height 13
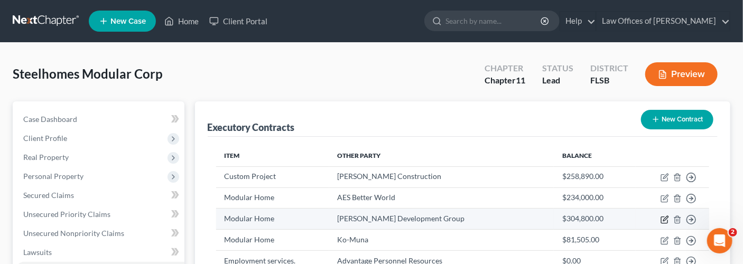
click at [664, 219] on icon "button" at bounding box center [665, 220] width 8 height 8
select select "9"
select select "2"
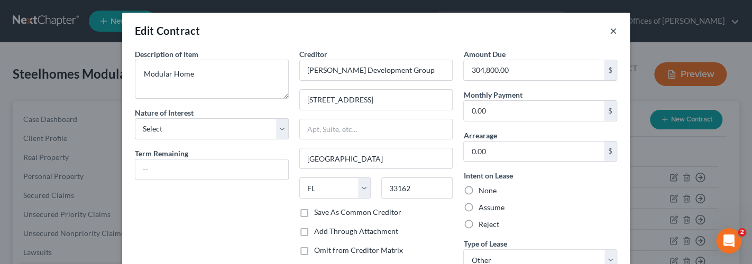
click at [609, 34] on button "×" at bounding box center [612, 30] width 7 height 13
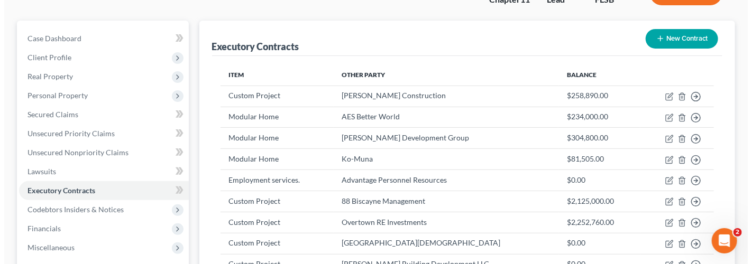
scroll to position [89, 0]
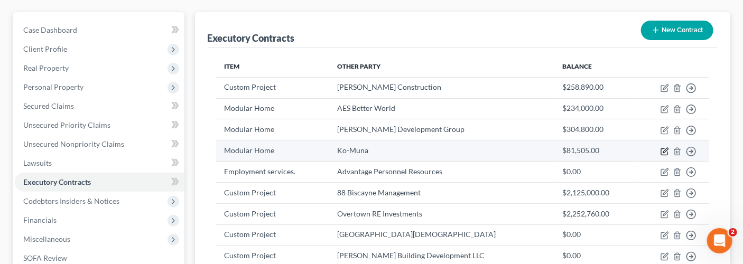
click at [661, 147] on icon "button" at bounding box center [665, 151] width 8 height 8
select select "2"
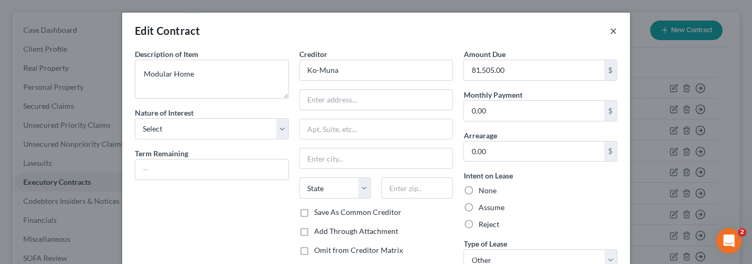
click at [610, 33] on button "×" at bounding box center [612, 30] width 7 height 13
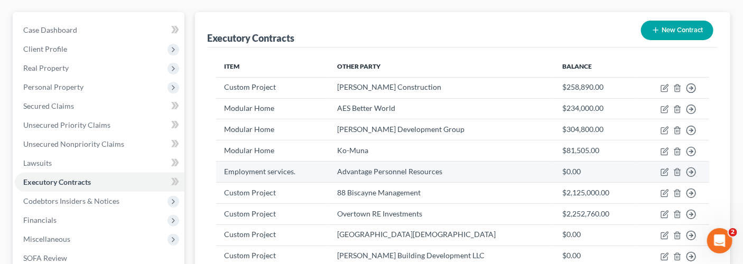
click at [670, 171] on td "Move to D Move to E Move to F Move to Notice Only" at bounding box center [672, 172] width 73 height 21
click at [666, 170] on icon "button" at bounding box center [665, 171] width 5 height 5
select select "2"
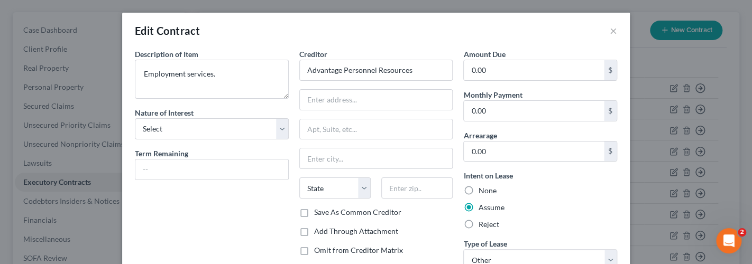
click at [478, 188] on label "None" at bounding box center [487, 191] width 18 height 11
click at [482, 188] on input "None" at bounding box center [485, 189] width 7 height 7
radio input "true"
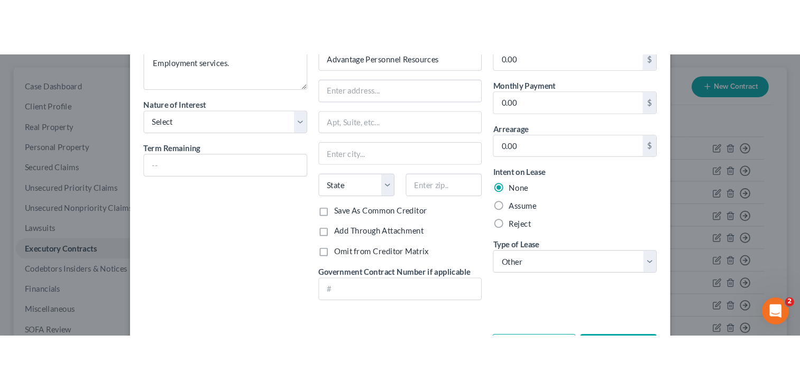
scroll to position [101, 0]
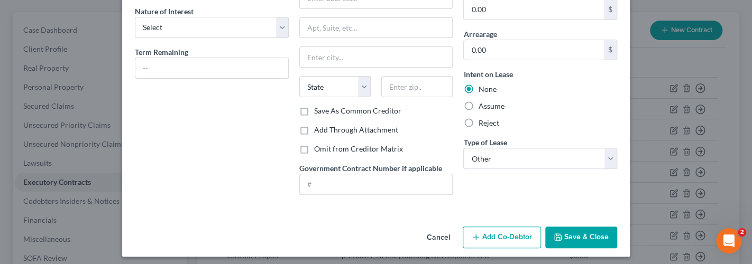
click at [584, 185] on div "Amount Due 0.00 $ Monthly Payment 0.00 $ Arrearage 0.00 $ Intent on Lease None …" at bounding box center [540, 75] width 164 height 256
click at [564, 238] on button "Save & Close" at bounding box center [581, 238] width 72 height 22
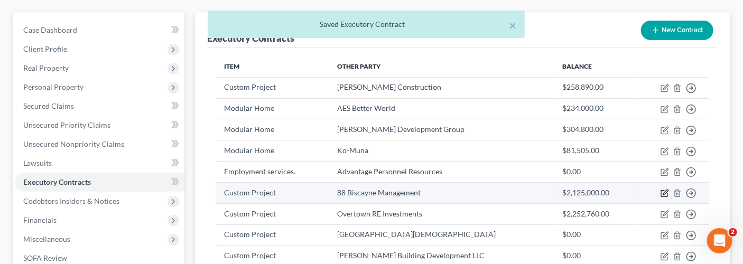
click at [663, 193] on icon "button" at bounding box center [665, 193] width 8 height 8
select select "9"
select select "2"
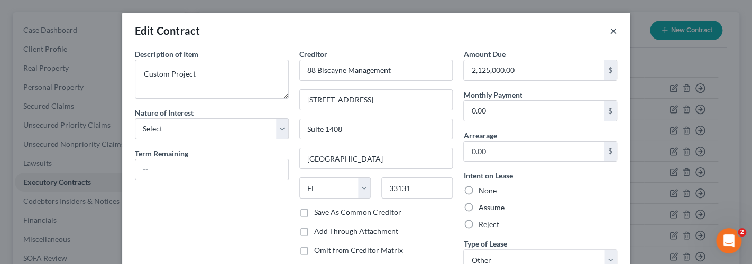
click at [609, 31] on button "×" at bounding box center [612, 30] width 7 height 13
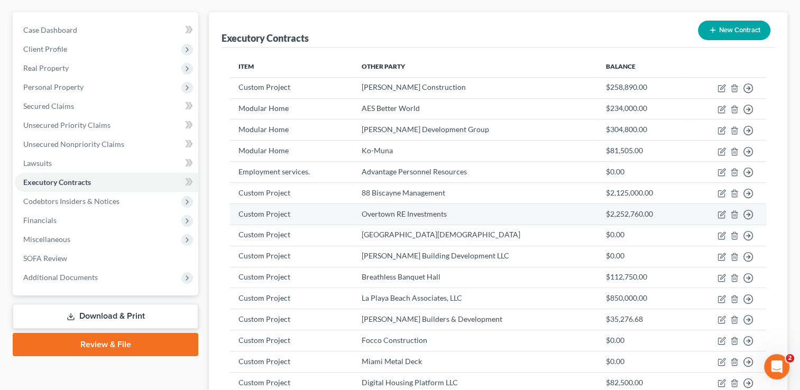
click at [632, 212] on td "$2,252,760.00" at bounding box center [641, 214] width 89 height 21
click at [725, 212] on icon "button" at bounding box center [721, 214] width 8 height 8
select select "9"
select select "2"
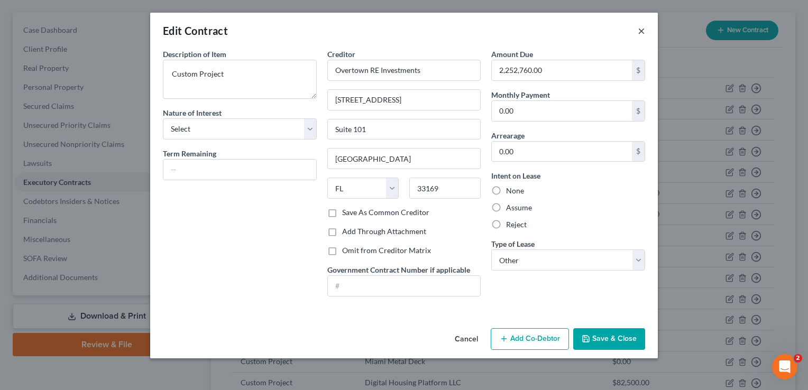
click at [642, 27] on button "×" at bounding box center [640, 30] width 7 height 13
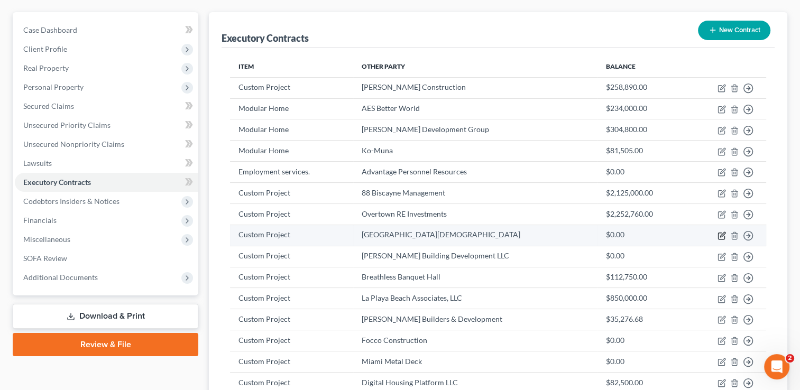
click at [721, 237] on icon "button" at bounding box center [721, 236] width 8 height 8
select select "9"
select select "2"
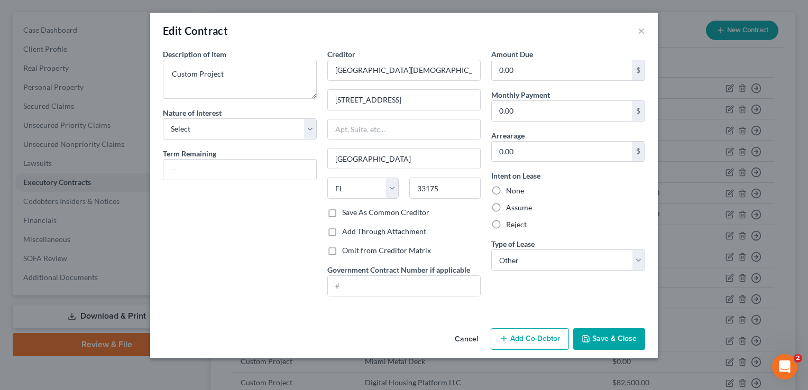
click at [607, 340] on button "Save & Close" at bounding box center [609, 339] width 72 height 22
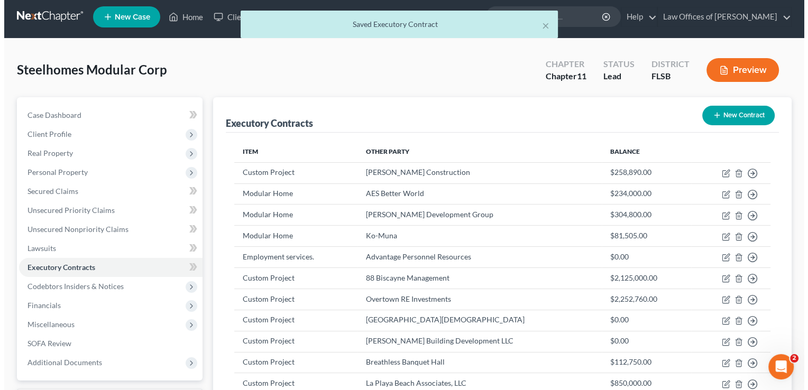
scroll to position [0, 0]
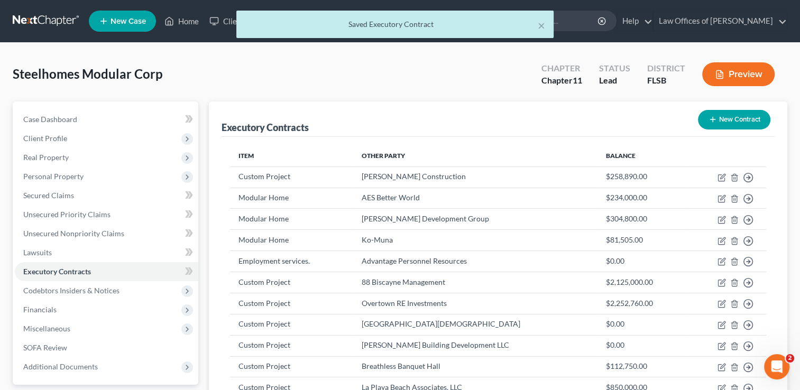
click at [733, 82] on button "Preview" at bounding box center [738, 74] width 72 height 24
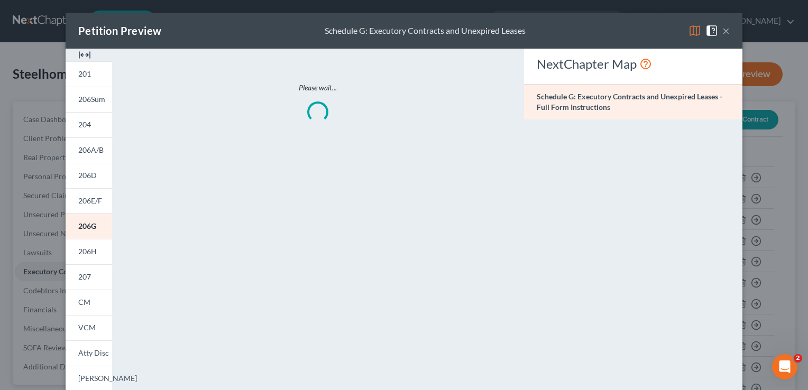
click at [722, 33] on button "×" at bounding box center [725, 30] width 7 height 13
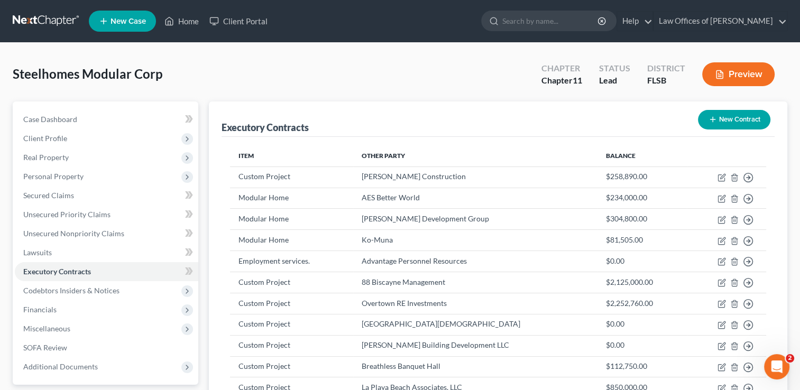
click at [722, 73] on polyline "button" at bounding box center [721, 72] width 3 height 3
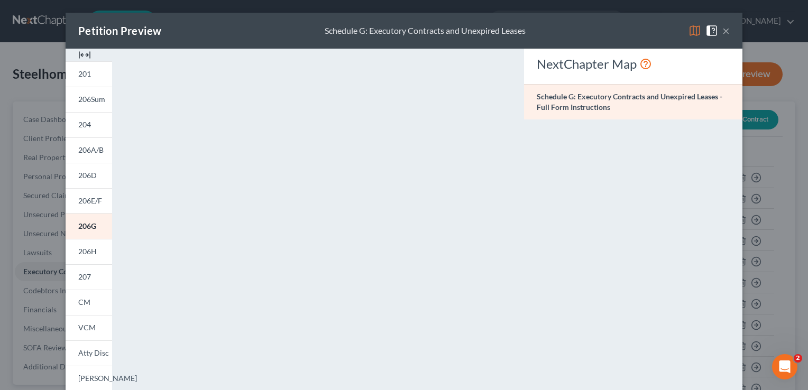
drag, startPoint x: 607, startPoint y: 47, endPoint x: 608, endPoint y: 17, distance: 29.6
click at [608, 17] on div "Petition Preview Schedule G: Executory Contracts and Unexpired Leases ×" at bounding box center [404, 31] width 677 height 36
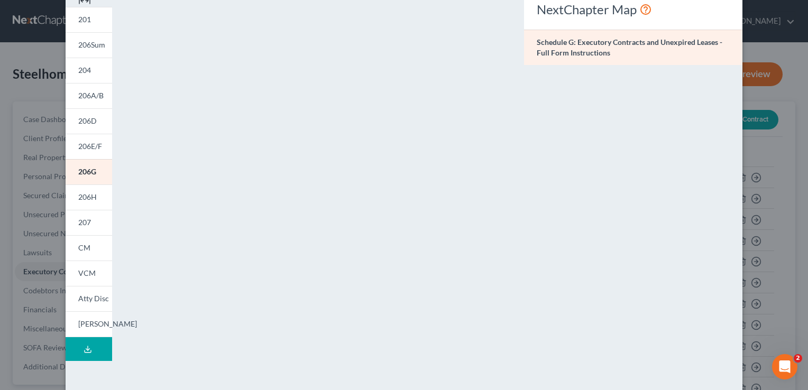
scroll to position [88, 0]
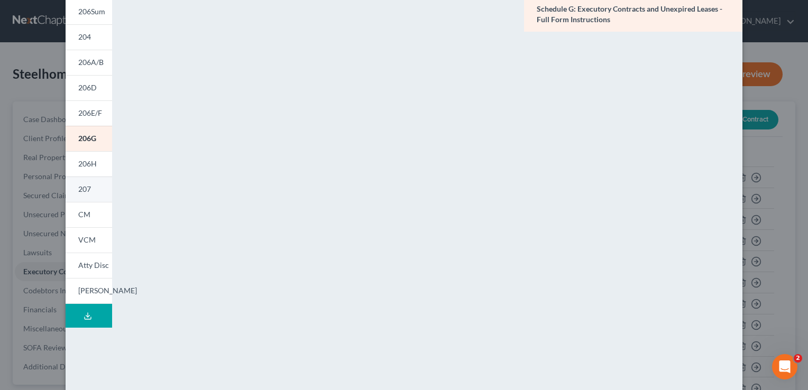
click at [79, 193] on span "207" at bounding box center [84, 188] width 13 height 9
click at [82, 172] on link "206H" at bounding box center [89, 163] width 47 height 25
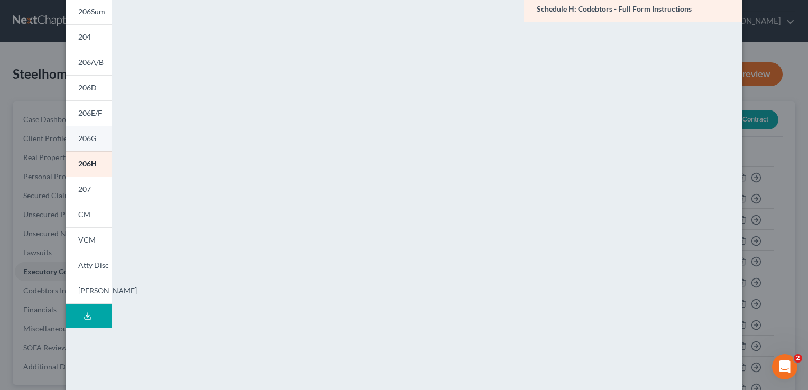
click at [81, 145] on link "206G" at bounding box center [89, 138] width 47 height 25
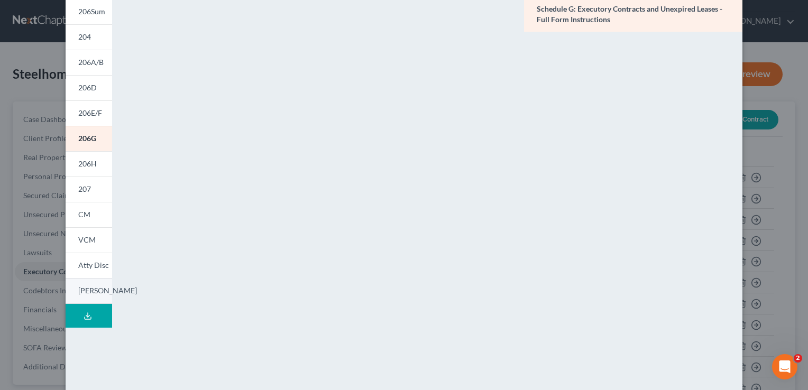
click at [84, 284] on link "[PERSON_NAME]" at bounding box center [89, 291] width 47 height 26
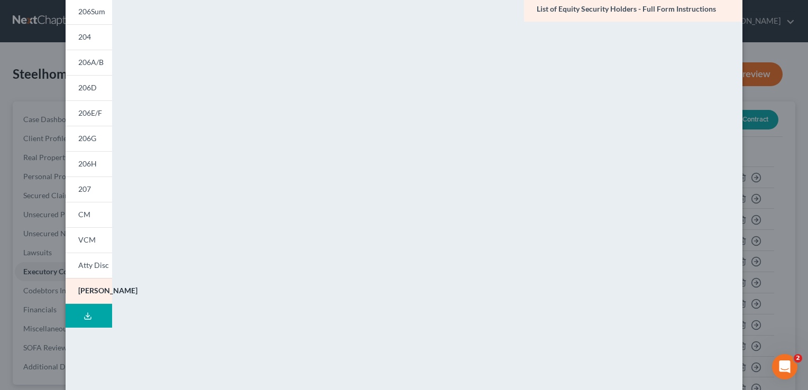
click at [84, 317] on icon at bounding box center [88, 316] width 8 height 8
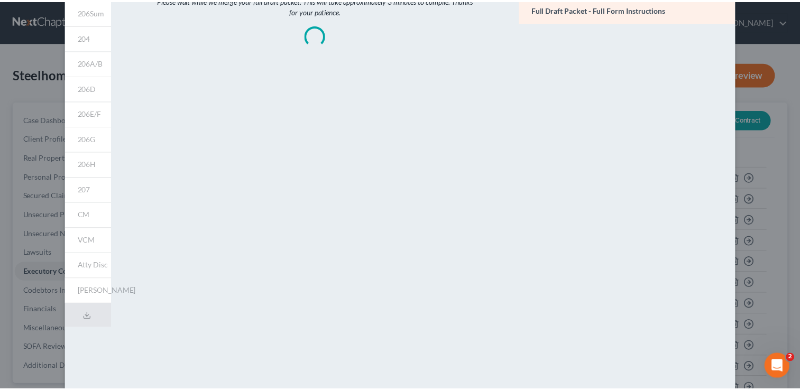
scroll to position [0, 0]
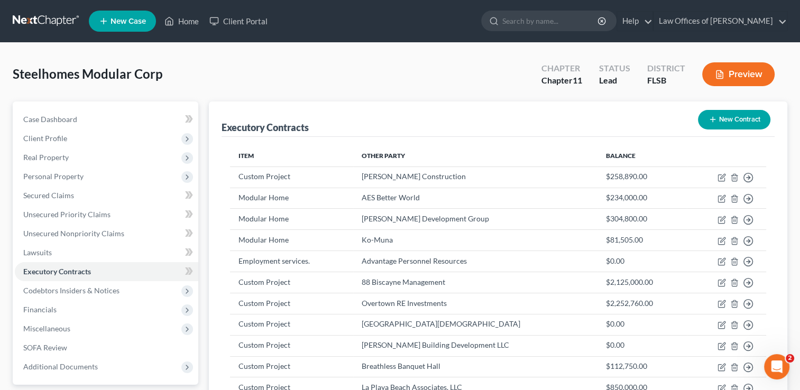
drag, startPoint x: 800, startPoint y: 99, endPoint x: 804, endPoint y: 71, distance: 28.8
click at [110, 365] on span "Additional Documents" at bounding box center [106, 366] width 183 height 19
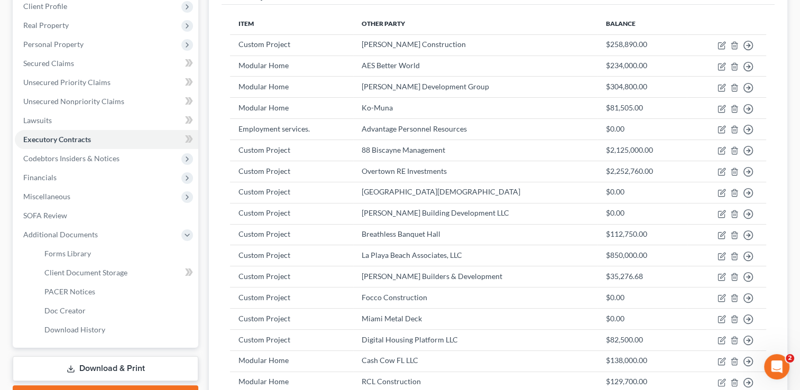
scroll to position [125, 0]
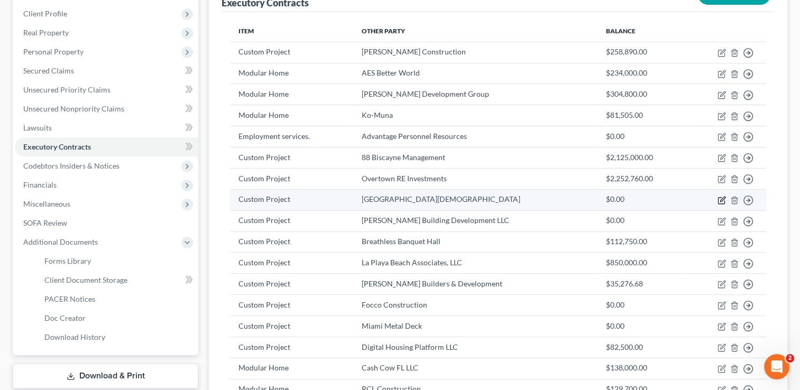
click at [720, 202] on icon "button" at bounding box center [721, 200] width 8 height 8
select select "9"
select select "2"
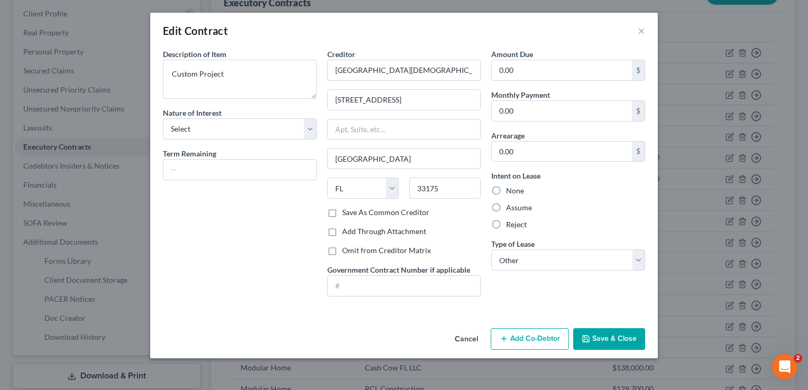
click at [645, 29] on div "Edit Contract ×" at bounding box center [403, 31] width 507 height 36
click at [642, 29] on button "×" at bounding box center [640, 30] width 7 height 13
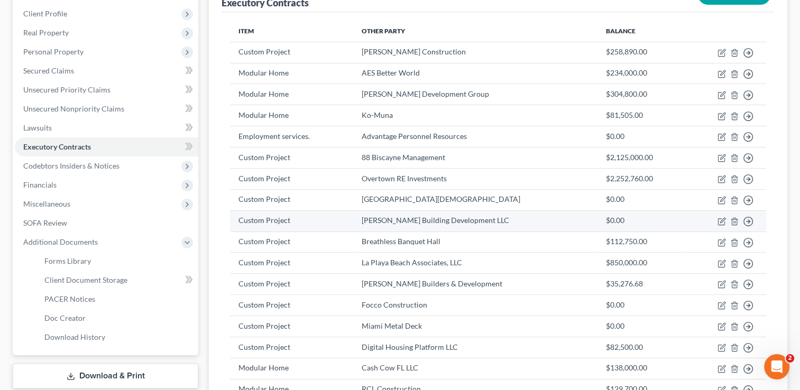
click at [715, 220] on td "Move to D Move to E Move to F Move to Notice Only" at bounding box center [726, 220] width 79 height 21
click at [723, 220] on icon "button" at bounding box center [722, 220] width 5 height 5
select select "9"
select select "2"
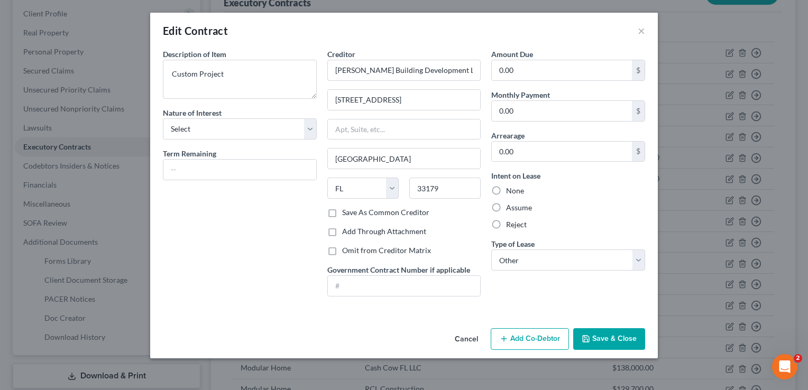
click at [645, 33] on div "Edit Contract ×" at bounding box center [403, 31] width 507 height 36
click at [641, 31] on button "×" at bounding box center [640, 30] width 7 height 13
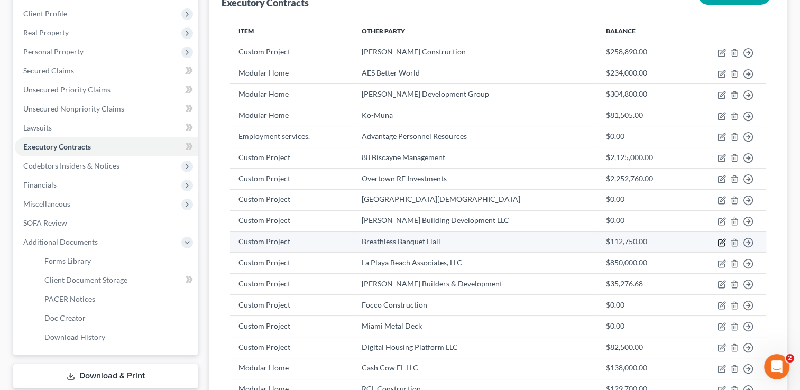
click at [722, 239] on icon "button" at bounding box center [721, 242] width 8 height 8
select select "9"
select select "2"
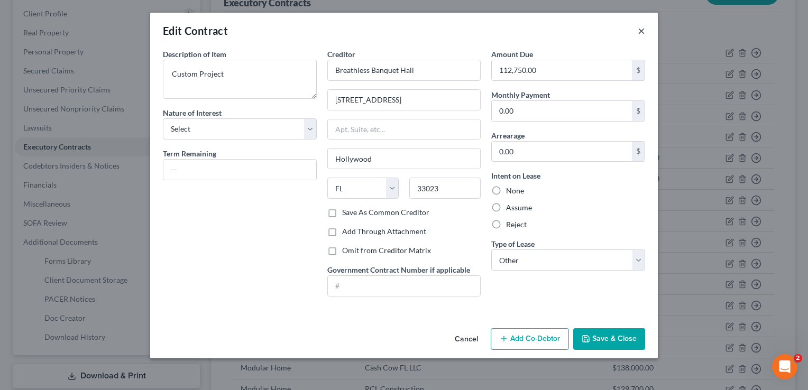
click at [641, 31] on button "×" at bounding box center [640, 30] width 7 height 13
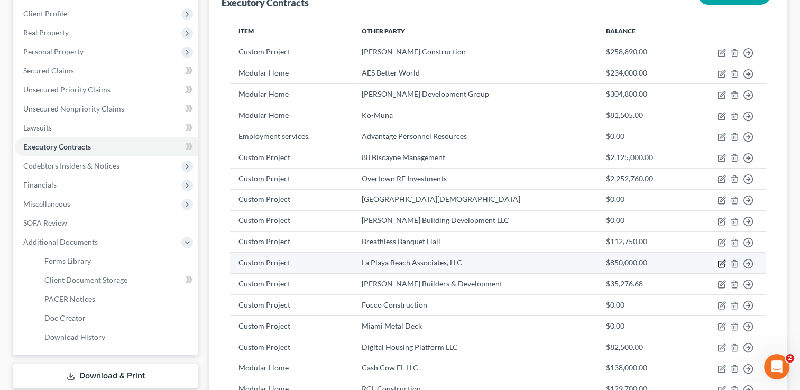
click at [721, 260] on icon "button" at bounding box center [721, 264] width 8 height 8
select select "9"
select select "2"
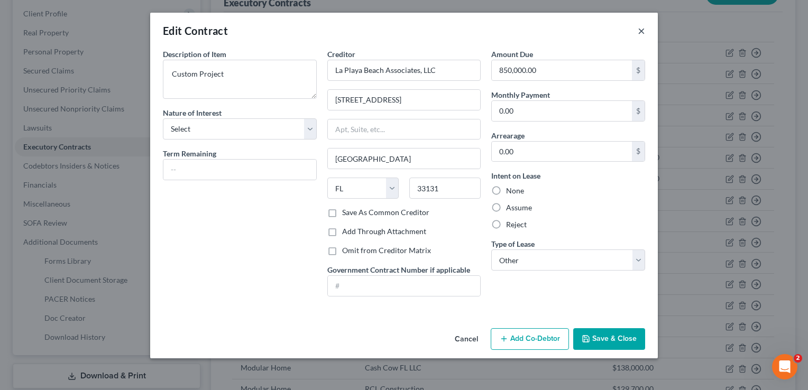
click at [643, 27] on button "×" at bounding box center [640, 30] width 7 height 13
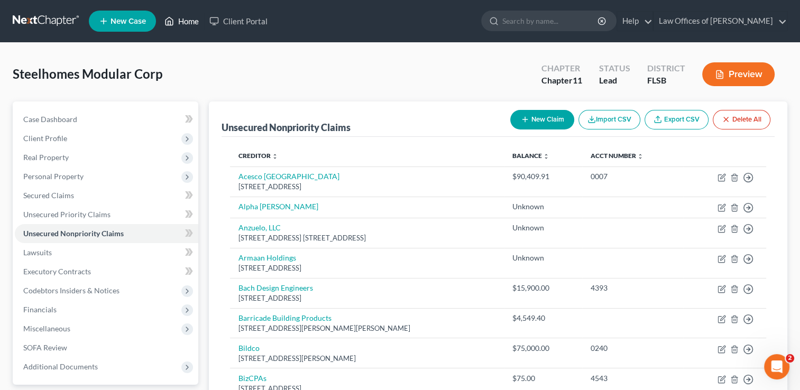
click at [190, 16] on link "Home" at bounding box center [181, 21] width 45 height 19
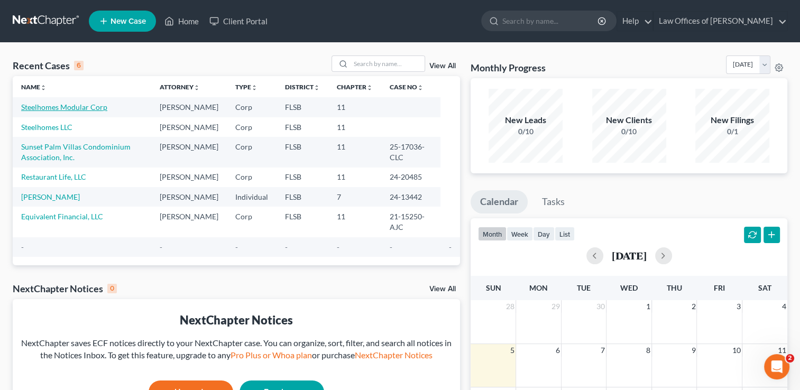
click at [89, 109] on link "Steelhomes Modular Corp" at bounding box center [64, 107] width 86 height 9
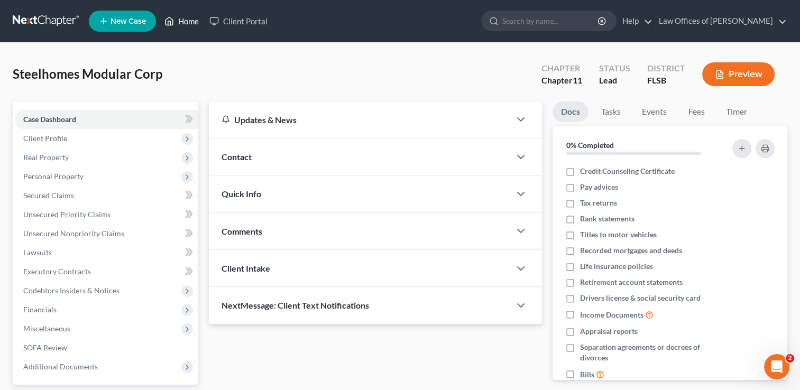
click at [188, 20] on link "Home" at bounding box center [181, 21] width 45 height 19
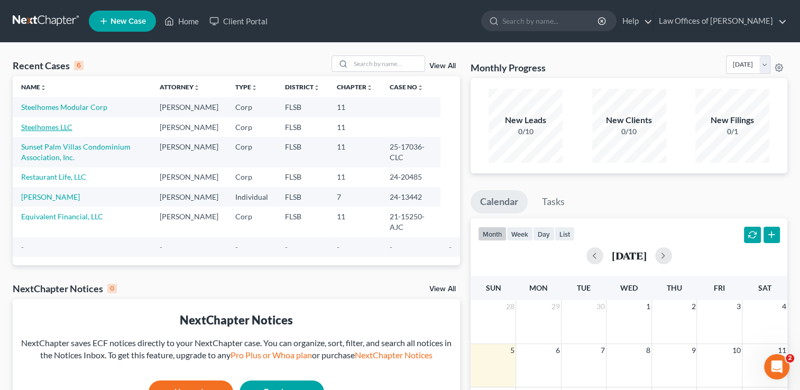
click at [56, 132] on link "Steelhomes LLC" at bounding box center [46, 127] width 51 height 9
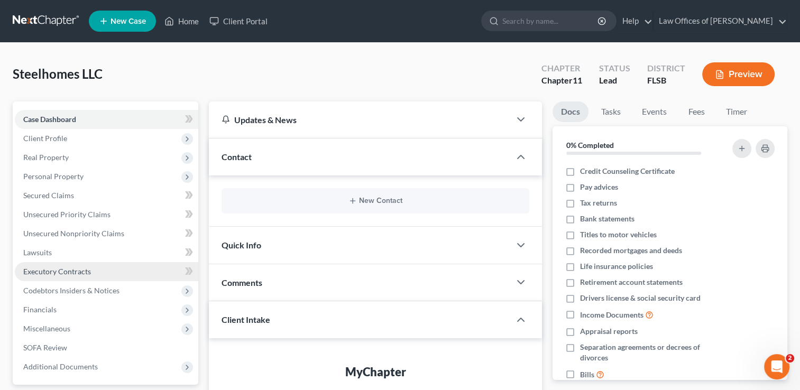
click at [76, 267] on span "Executory Contracts" at bounding box center [57, 271] width 68 height 9
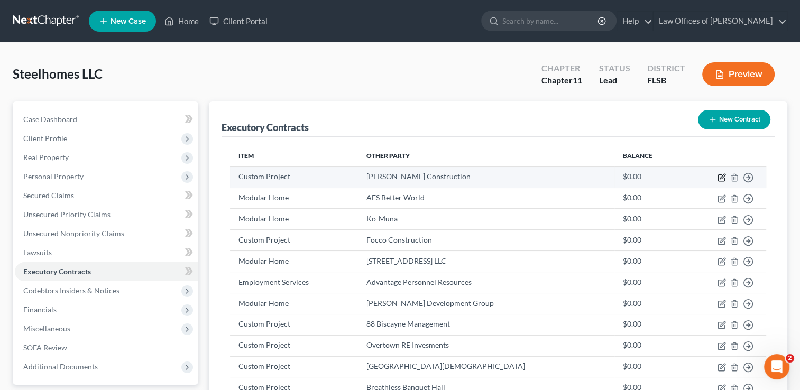
click at [719, 178] on icon "button" at bounding box center [721, 177] width 8 height 8
select select "2"
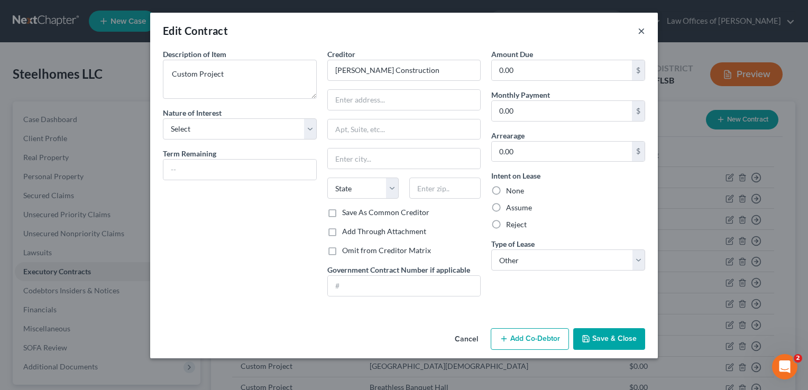
click at [642, 33] on button "×" at bounding box center [640, 30] width 7 height 13
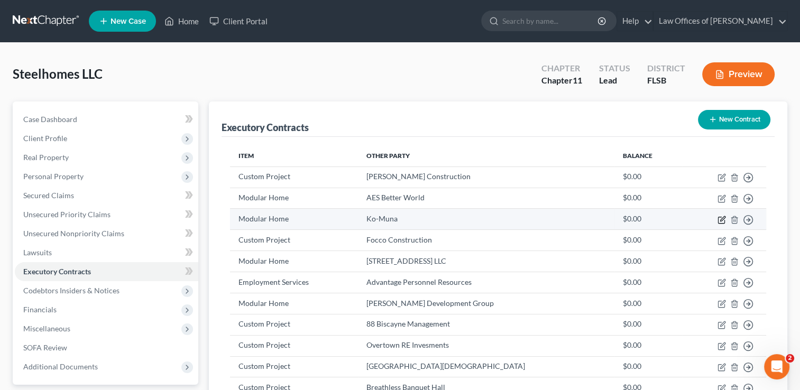
click at [719, 218] on icon "button" at bounding box center [721, 220] width 8 height 8
select select "2"
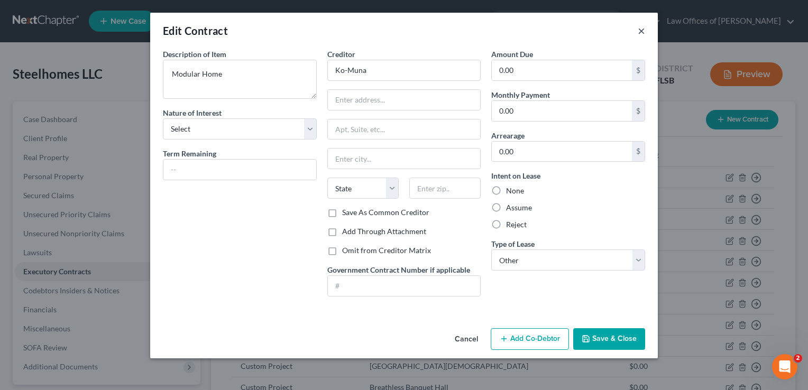
click at [639, 31] on button "×" at bounding box center [640, 30] width 7 height 13
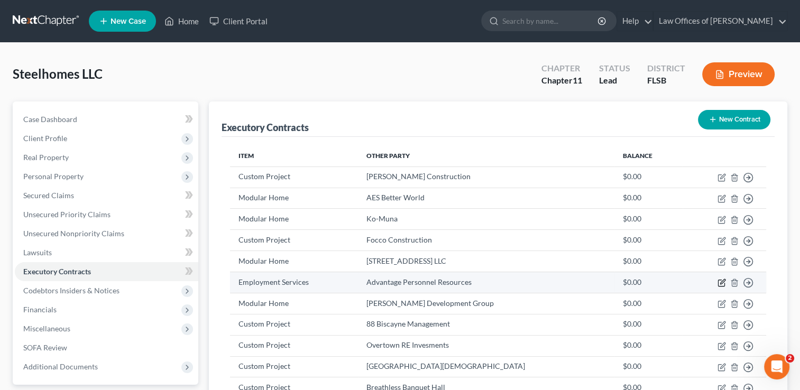
click at [721, 285] on icon "button" at bounding box center [721, 283] width 8 height 8
select select "2"
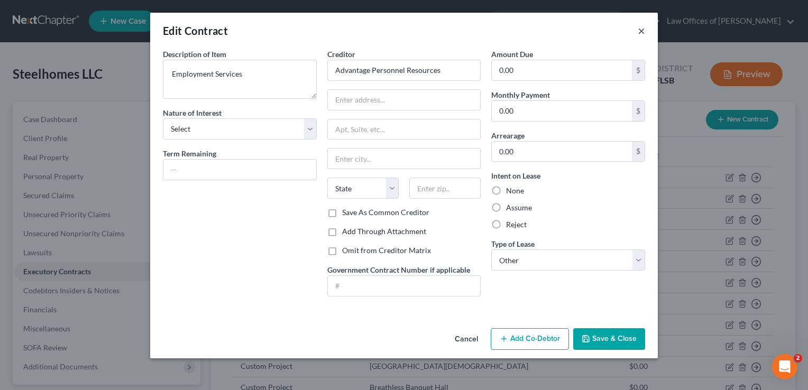
click at [639, 32] on button "×" at bounding box center [640, 30] width 7 height 13
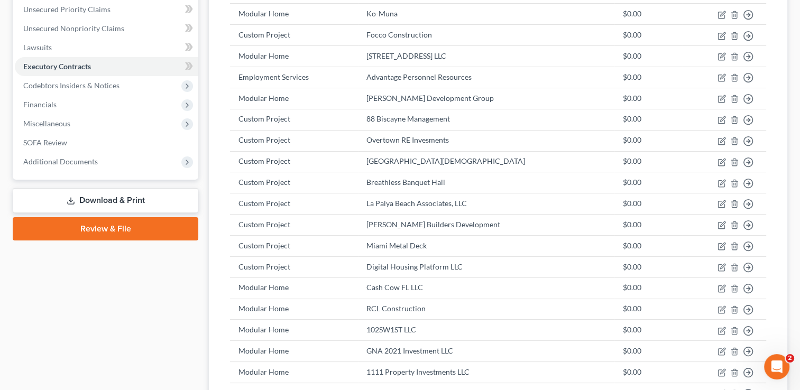
scroll to position [212, 0]
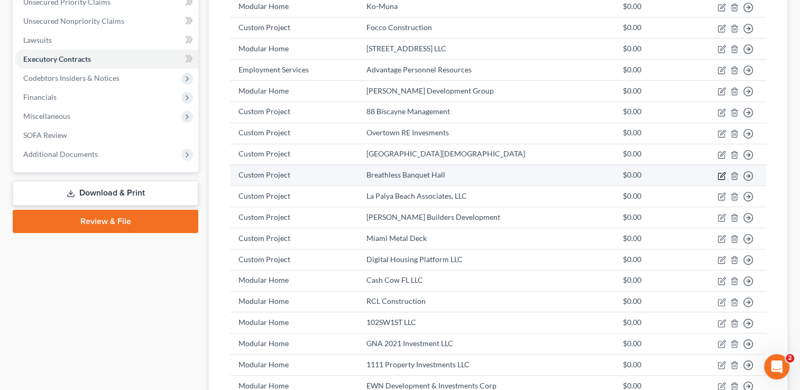
click at [719, 174] on icon "button" at bounding box center [721, 176] width 8 height 8
select select "9"
select select "2"
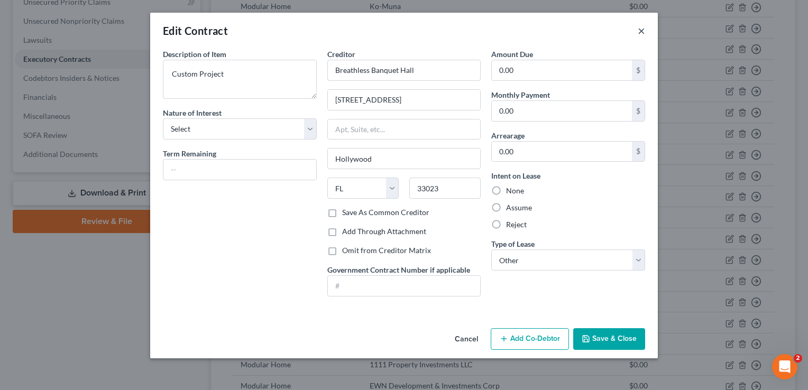
click at [640, 32] on button "×" at bounding box center [640, 30] width 7 height 13
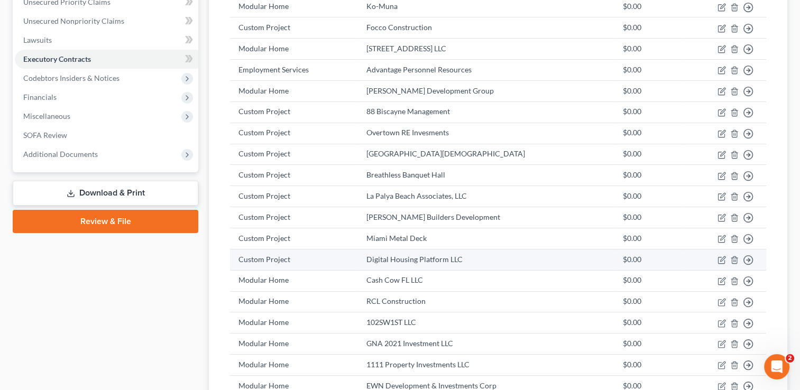
click at [714, 257] on td "Move to D Move to E Move to F Move to Notice Only" at bounding box center [724, 259] width 84 height 21
click at [715, 259] on td "Move to D Move to E Move to F Move to Notice Only" at bounding box center [724, 259] width 84 height 21
click at [723, 259] on icon "button" at bounding box center [721, 260] width 8 height 8
select select "9"
select select "2"
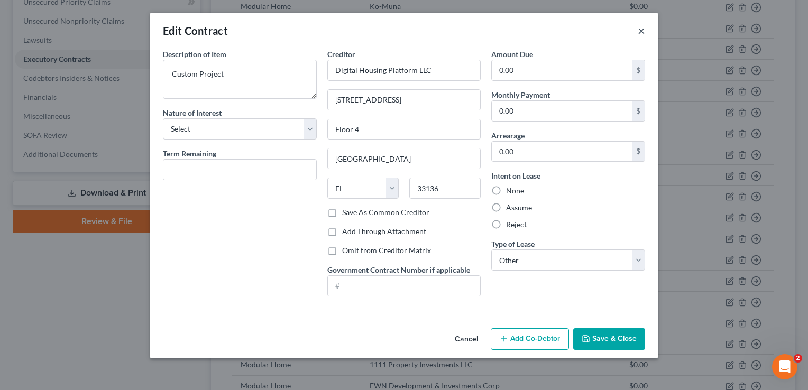
click at [641, 32] on button "×" at bounding box center [640, 30] width 7 height 13
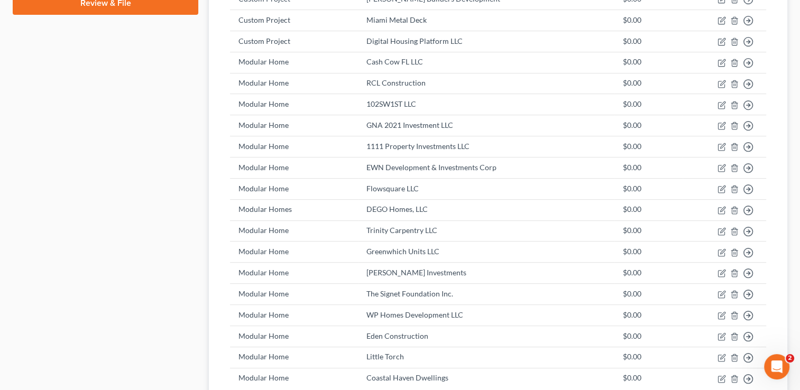
scroll to position [435, 0]
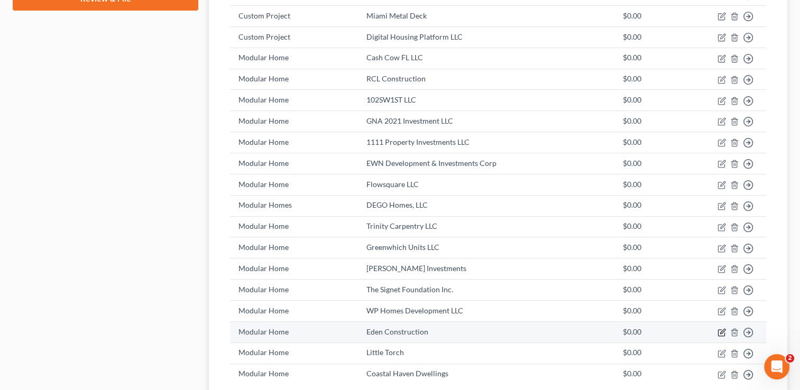
click at [720, 331] on icon "button" at bounding box center [721, 332] width 8 height 8
select select "9"
select select "2"
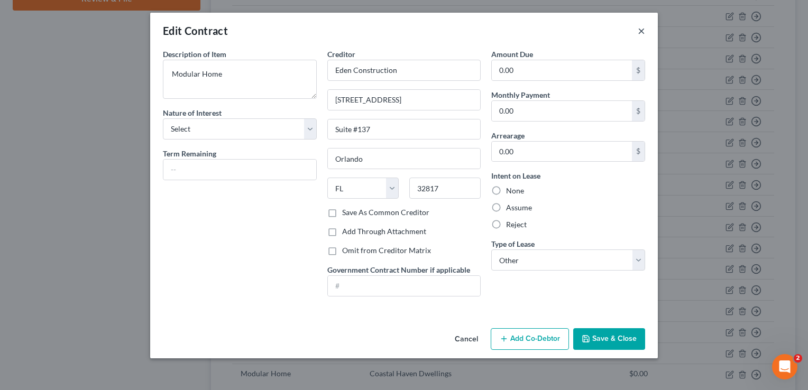
click at [640, 31] on button "×" at bounding box center [640, 30] width 7 height 13
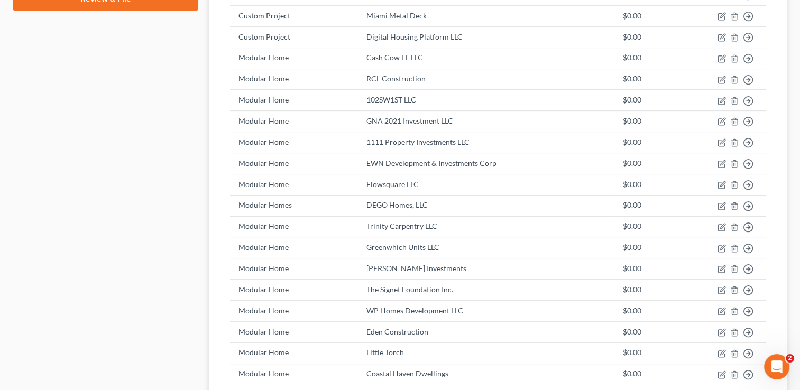
scroll to position [524, 0]
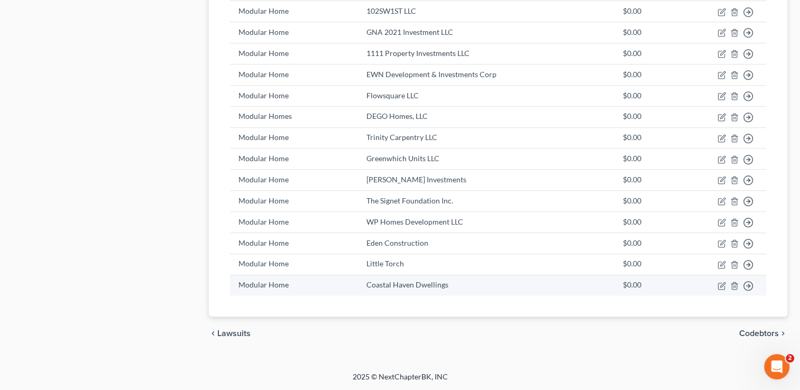
click at [726, 284] on td "Move to D Move to E Move to F Move to Notice Only" at bounding box center [724, 285] width 84 height 21
click at [720, 288] on icon "button" at bounding box center [721, 286] width 8 height 8
select select "9"
select select "2"
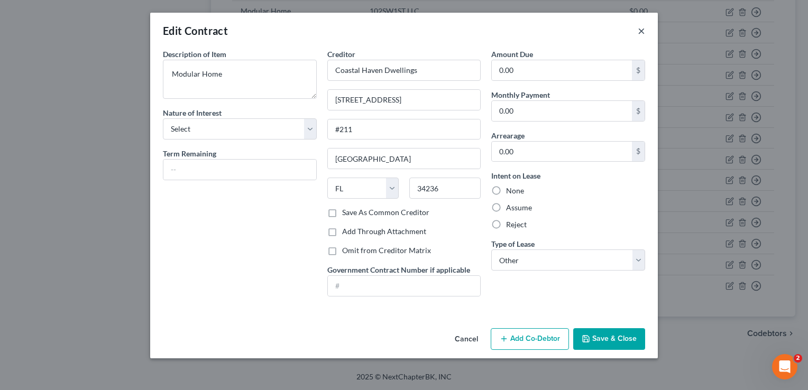
click at [641, 32] on button "×" at bounding box center [640, 30] width 7 height 13
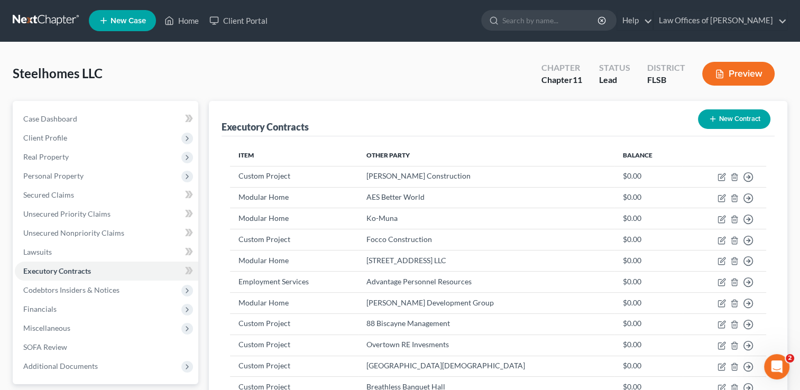
scroll to position [0, 0]
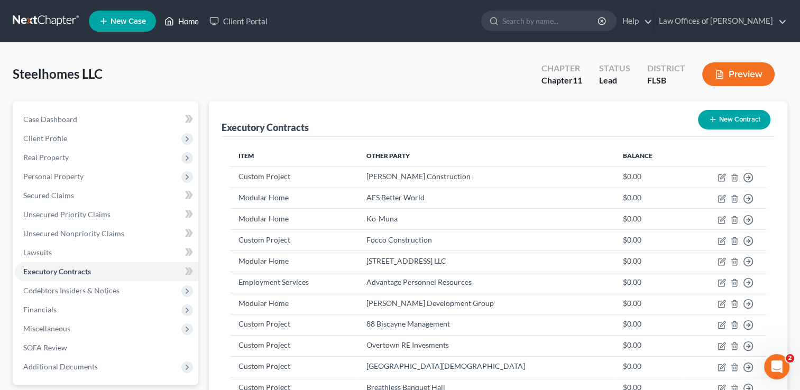
click at [190, 24] on link "Home" at bounding box center [181, 21] width 45 height 19
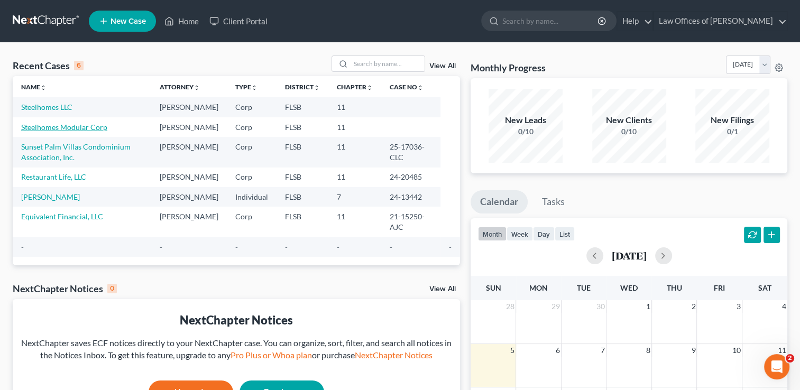
click at [58, 132] on link "Steelhomes Modular Corp" at bounding box center [64, 127] width 86 height 9
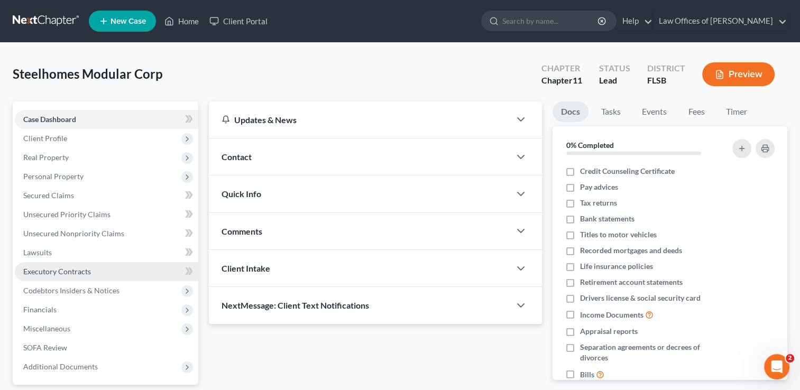
click at [52, 273] on span "Executory Contracts" at bounding box center [57, 271] width 68 height 9
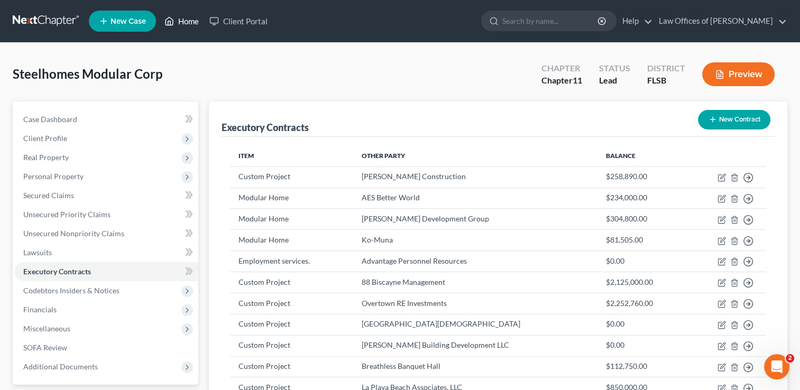
click at [181, 15] on link "Home" at bounding box center [181, 21] width 45 height 19
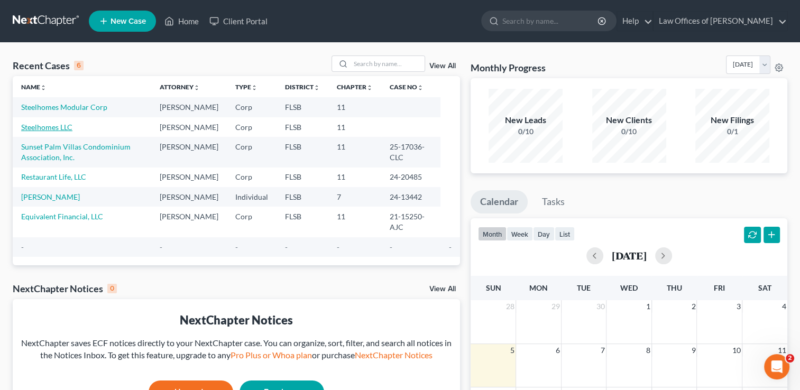
click at [61, 132] on link "Steelhomes LLC" at bounding box center [46, 127] width 51 height 9
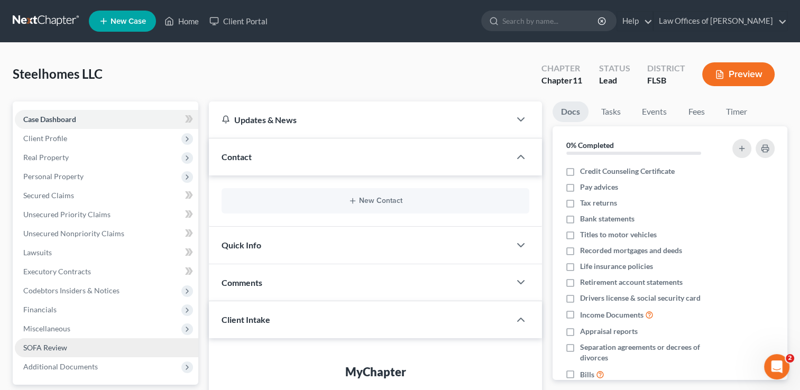
click at [49, 347] on span "SOFA Review" at bounding box center [45, 347] width 44 height 9
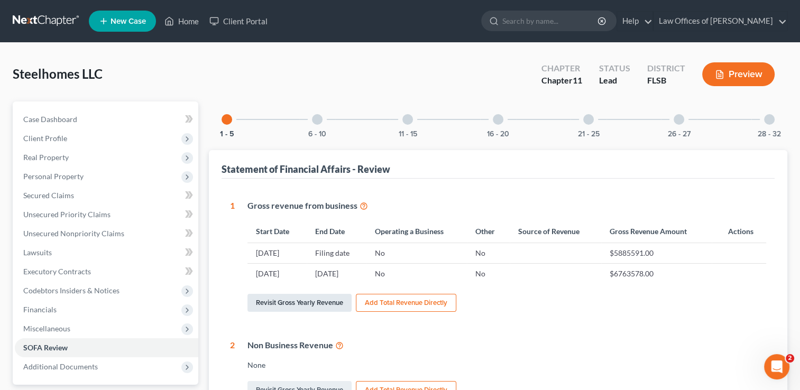
click at [328, 302] on link "Revisit Gross Yearly Revenue" at bounding box center [299, 303] width 104 height 18
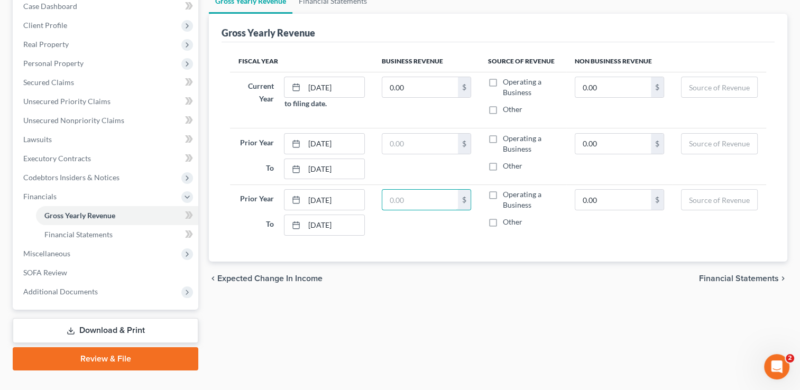
scroll to position [133, 0]
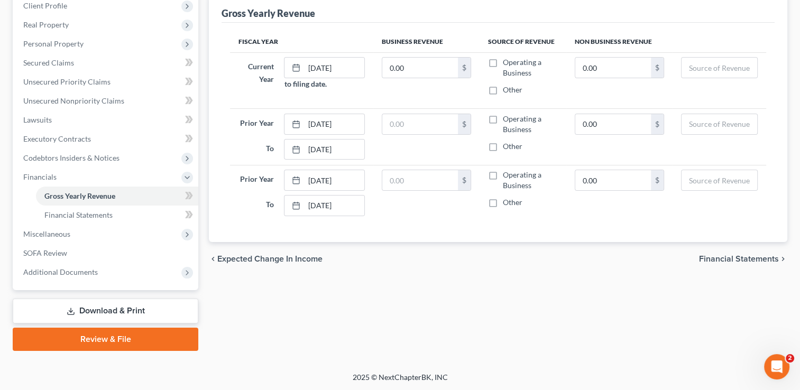
click at [736, 259] on span "Financial Statements" at bounding box center [739, 259] width 80 height 8
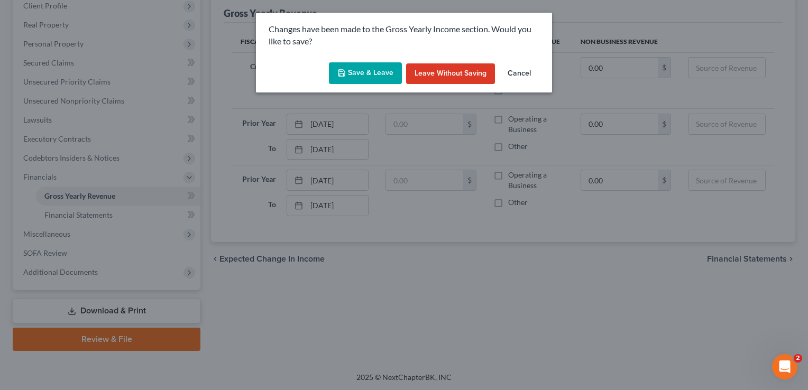
click at [369, 73] on button "Save & Leave" at bounding box center [365, 73] width 73 height 22
